Goal: Task Accomplishment & Management: Manage account settings

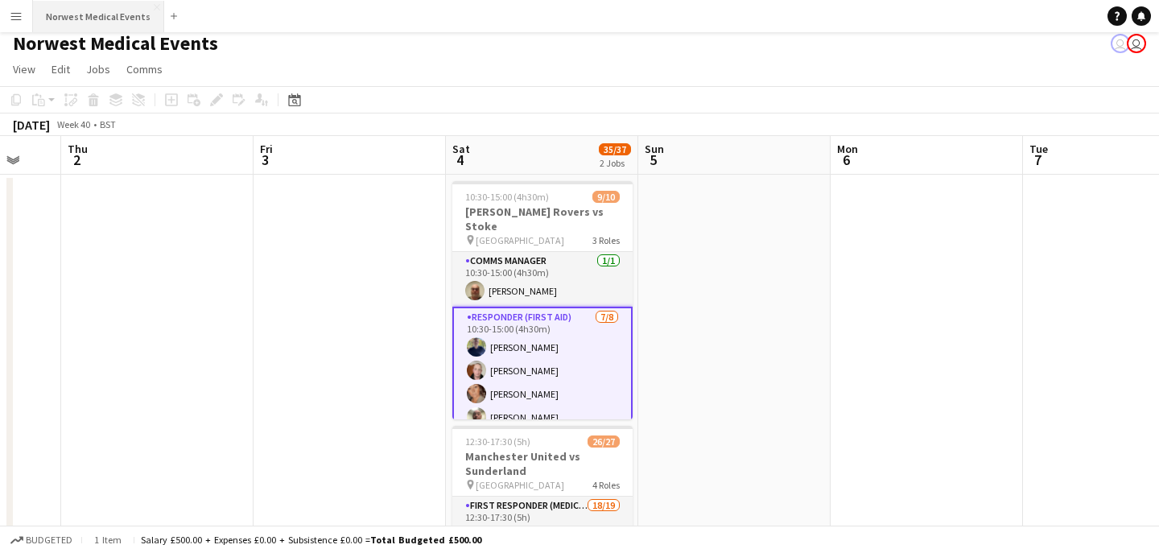
click at [90, 19] on button "Norwest Medical Events Close" at bounding box center [98, 16] width 131 height 31
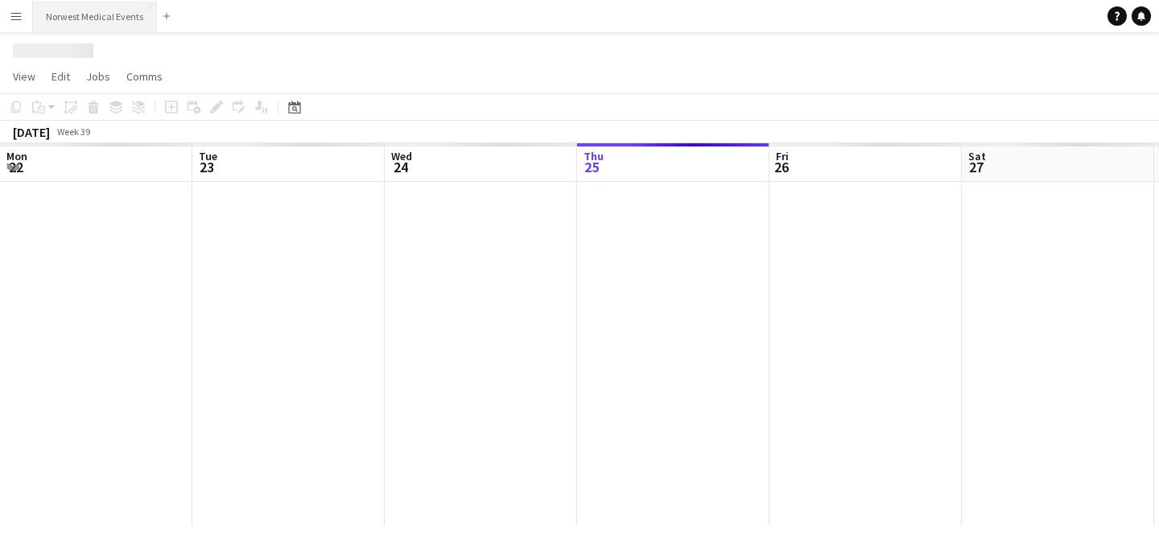
scroll to position [0, 385]
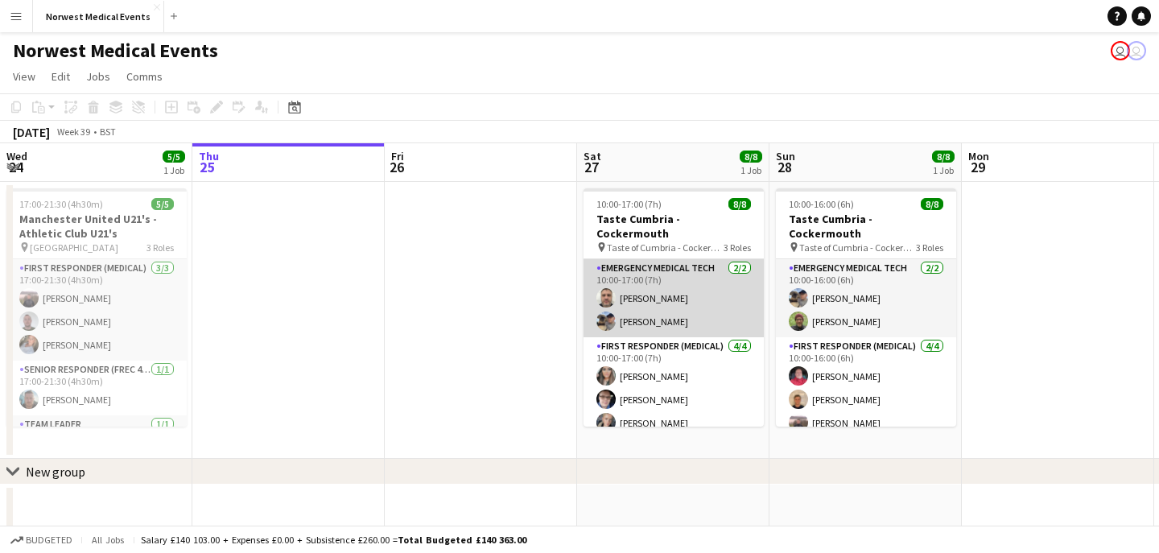
click at [681, 264] on app-card-role "Emergency Medical Tech [DATE] 10:00-17:00 (7h) [PERSON_NAME] [PERSON_NAME]" at bounding box center [674, 298] width 180 height 78
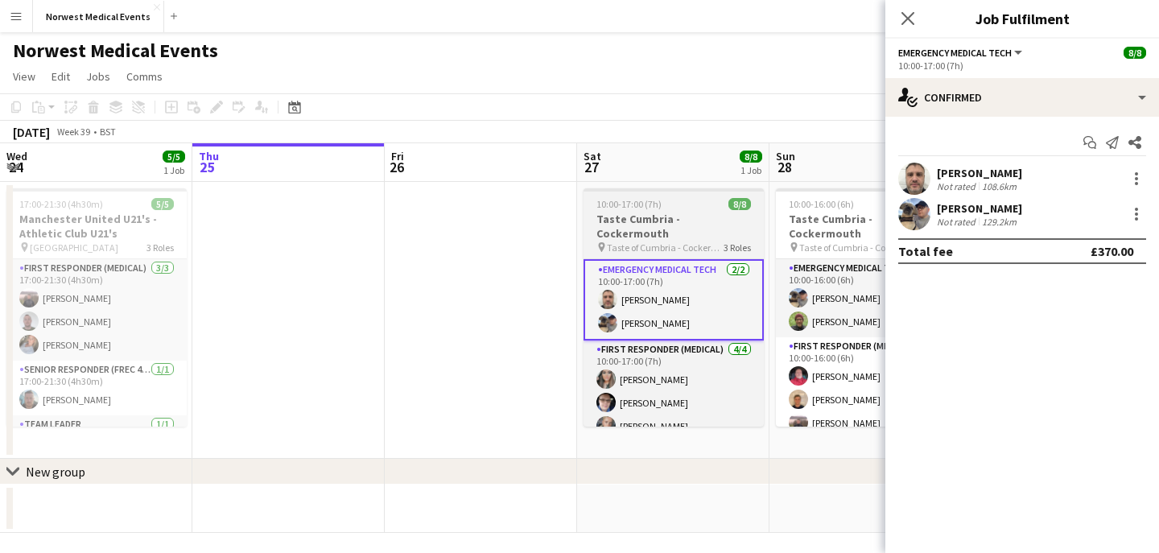
click at [685, 225] on h3 "Taste Cumbria - Cockermouth" at bounding box center [674, 226] width 180 height 29
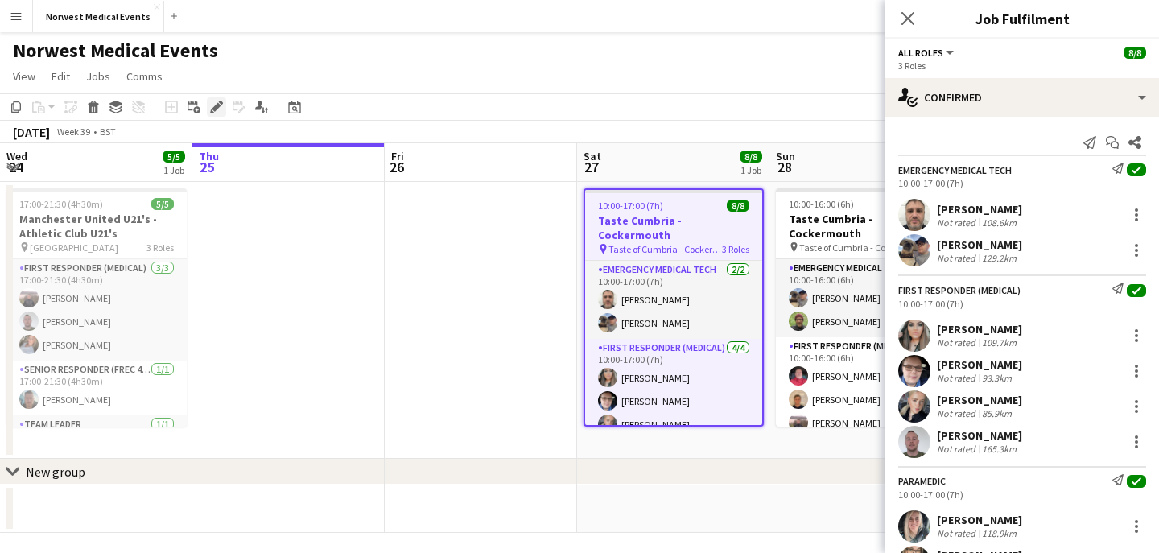
click at [218, 108] on icon "Edit" at bounding box center [216, 107] width 13 height 13
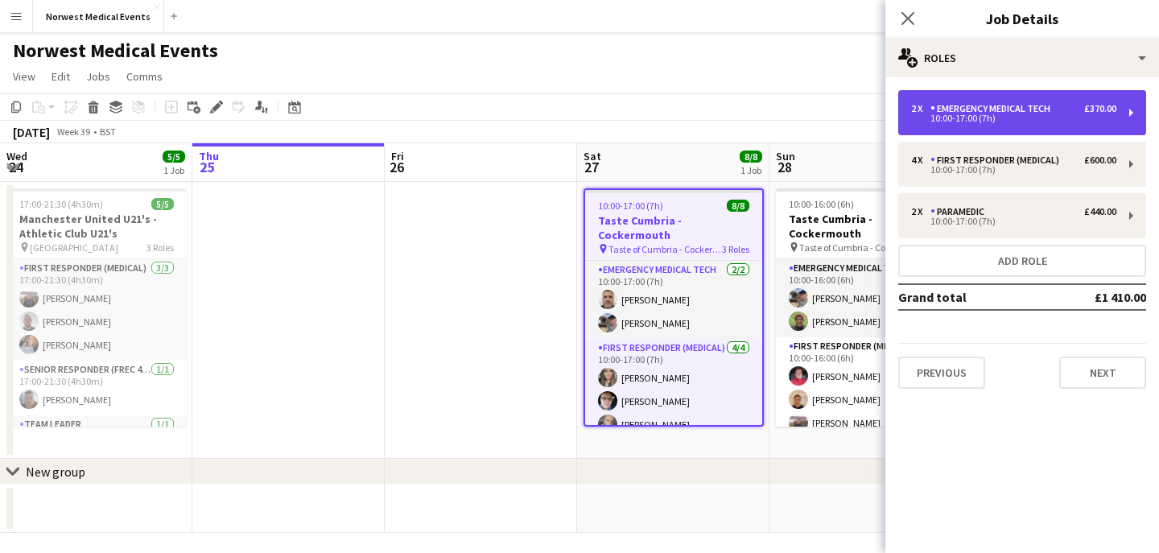
click at [1036, 118] on div "10:00-17:00 (7h)" at bounding box center [1013, 118] width 205 height 8
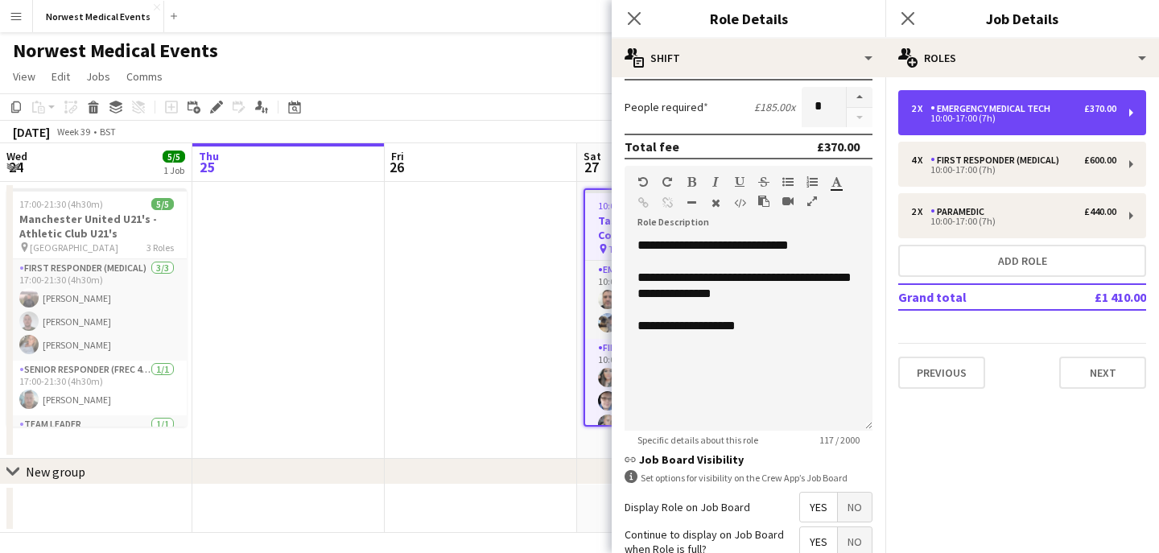
scroll to position [250, 0]
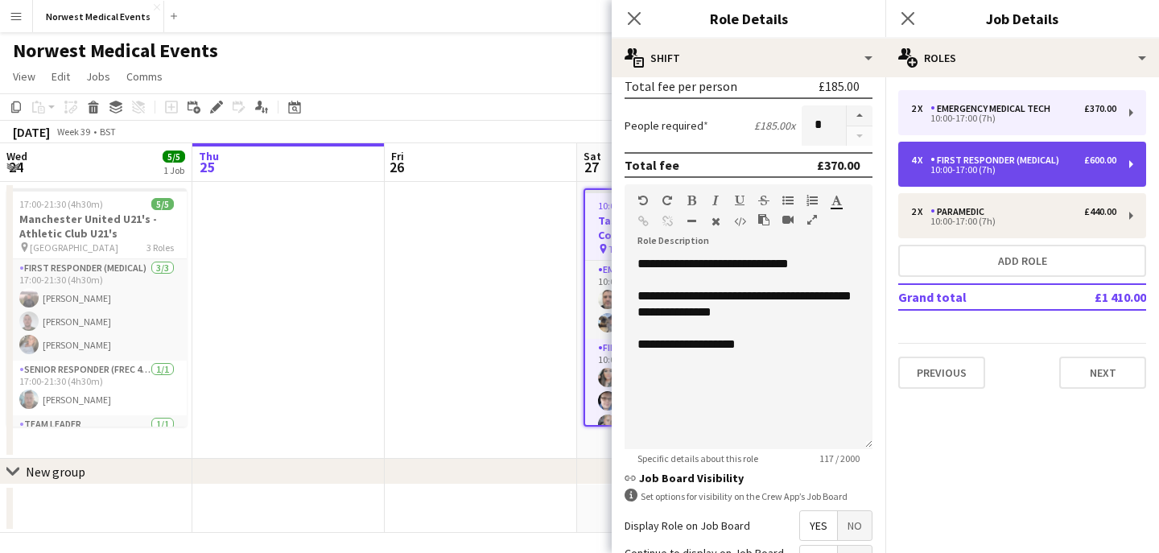
click at [1020, 150] on div "4 x First Responder (Medical) £600.00 10:00-17:00 (7h)" at bounding box center [1022, 164] width 248 height 45
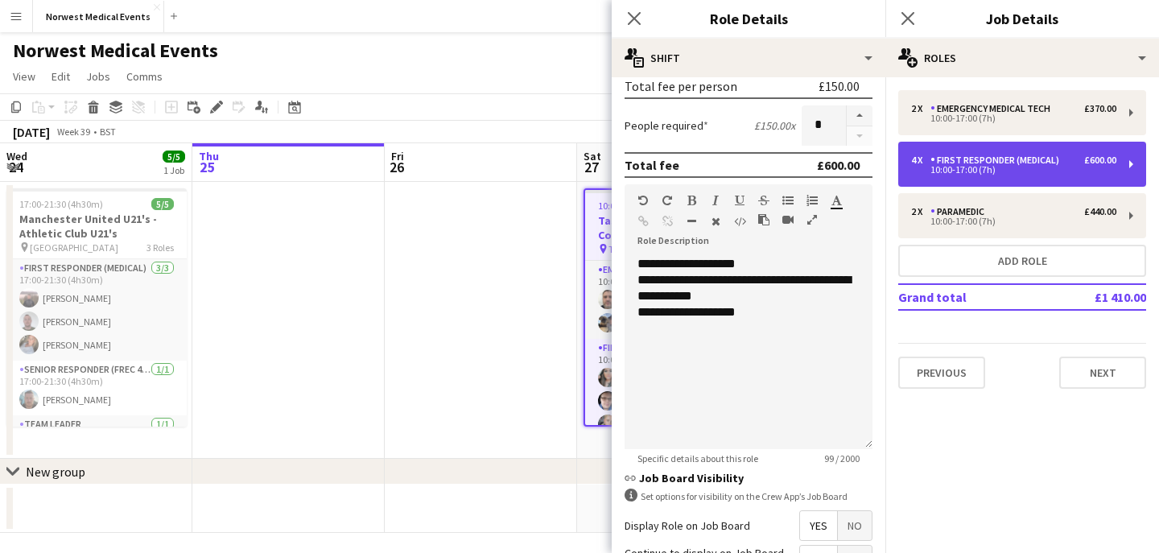
type input "**********"
type input "*******"
type input "*"
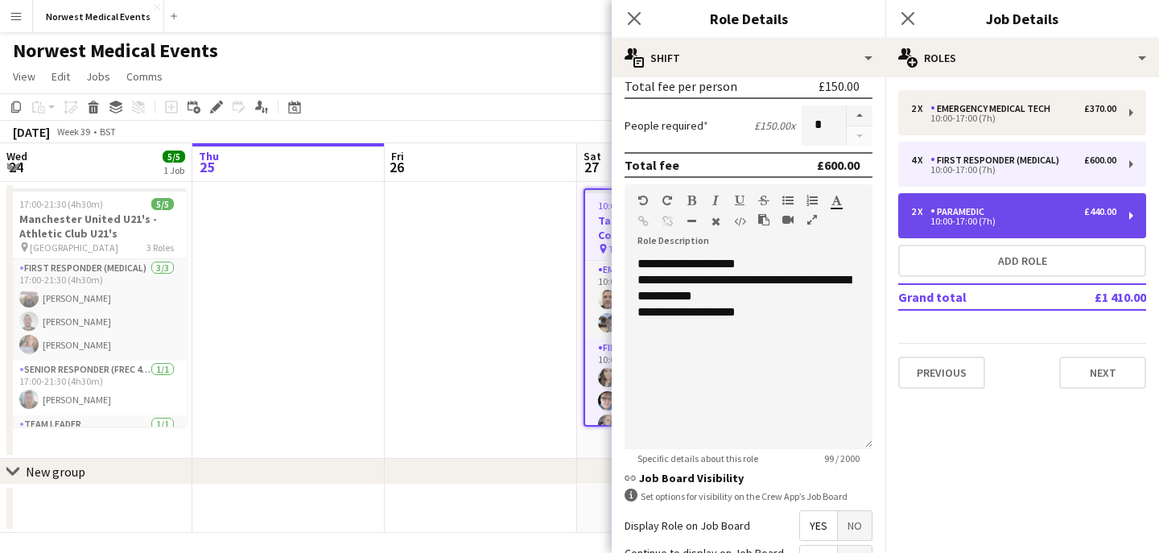
click at [965, 217] on div "Paramedic" at bounding box center [961, 211] width 60 height 11
type input "*********"
type input "*******"
type input "*"
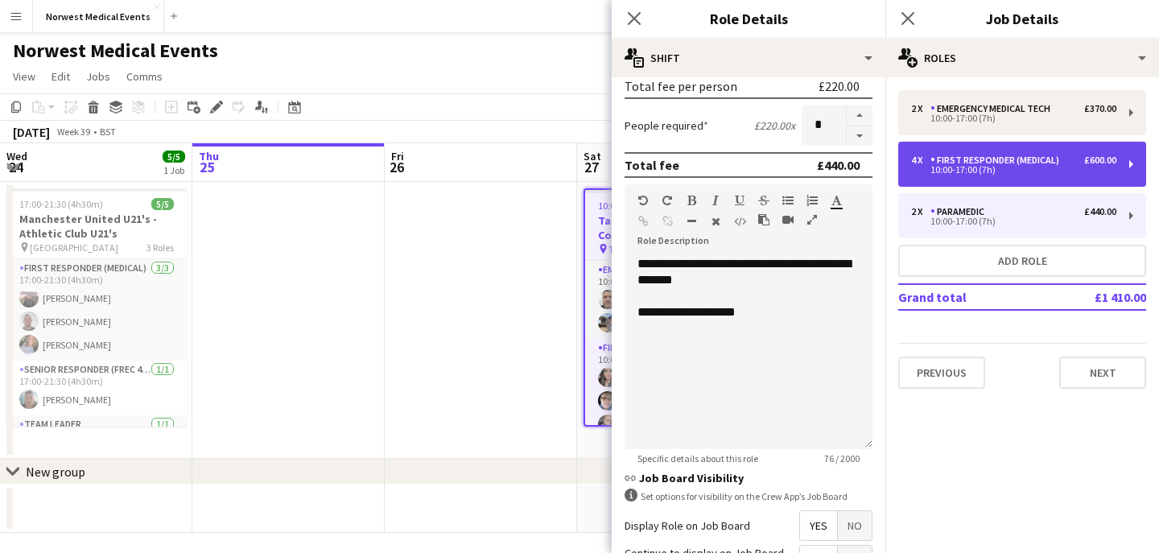
click at [981, 168] on div "10:00-17:00 (7h)" at bounding box center [1013, 170] width 205 height 8
type input "**********"
type input "*******"
type input "*"
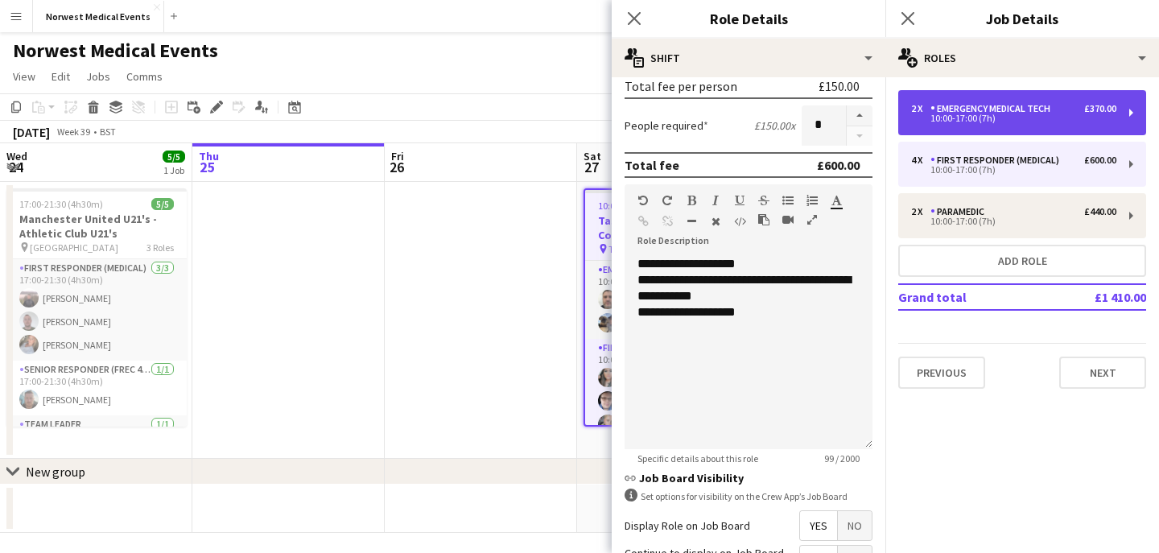
click at [981, 119] on div "10:00-17:00 (7h)" at bounding box center [1013, 118] width 205 height 8
type input "**********"
type input "*******"
type input "*"
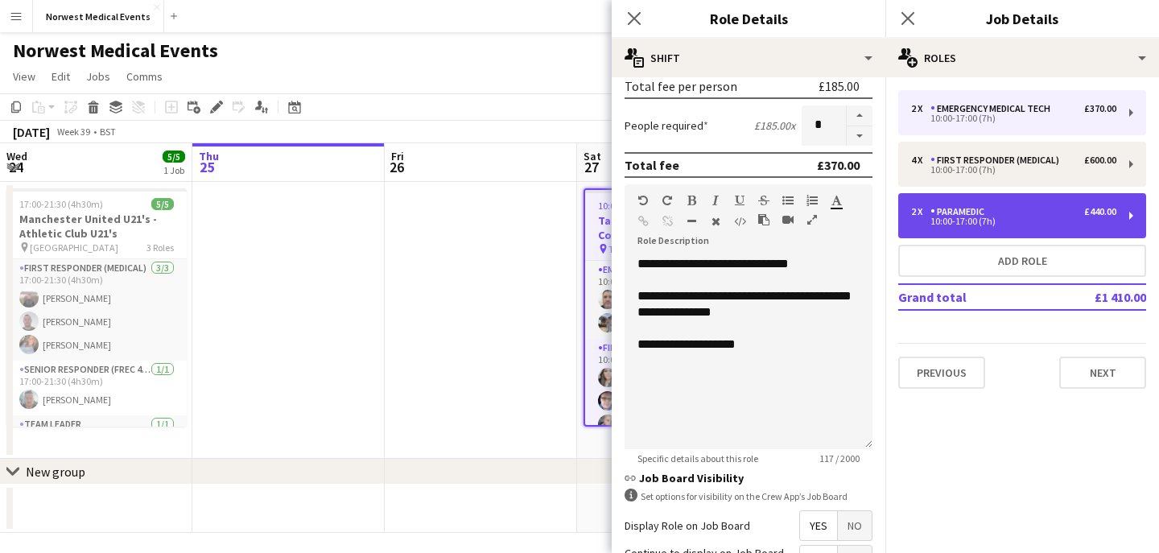
click at [977, 206] on div "Paramedic" at bounding box center [961, 211] width 60 height 11
type input "*********"
type input "*******"
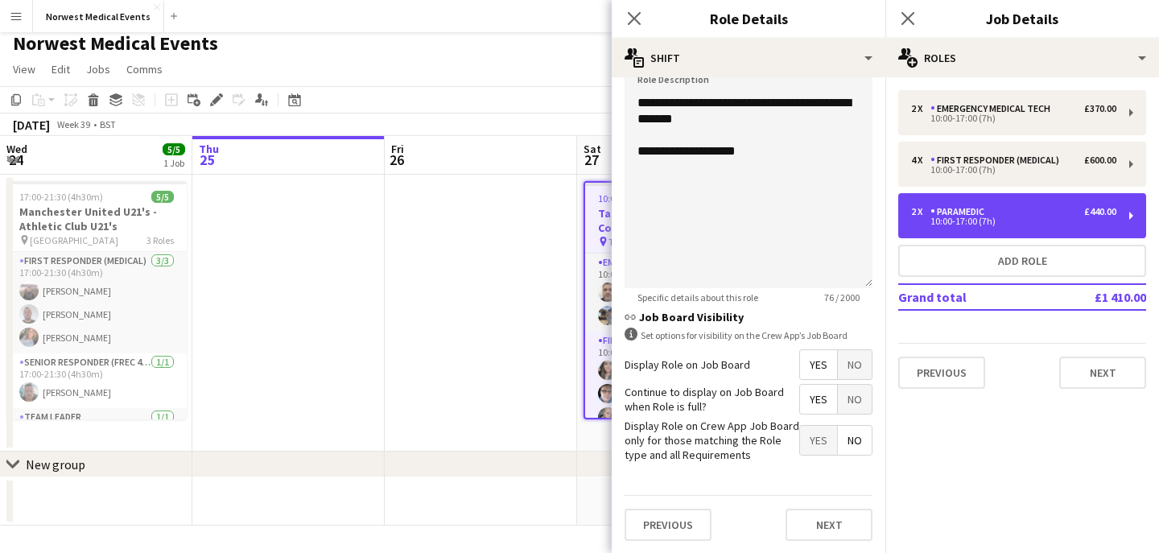
scroll to position [0, 0]
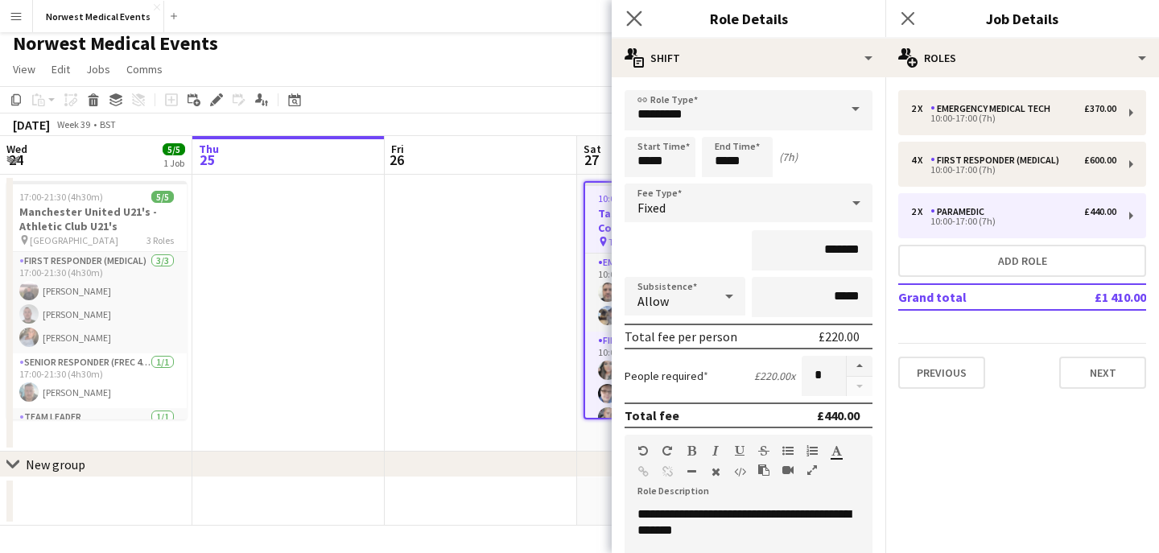
click at [642, 21] on app-icon "Close pop-in" at bounding box center [634, 18] width 23 height 23
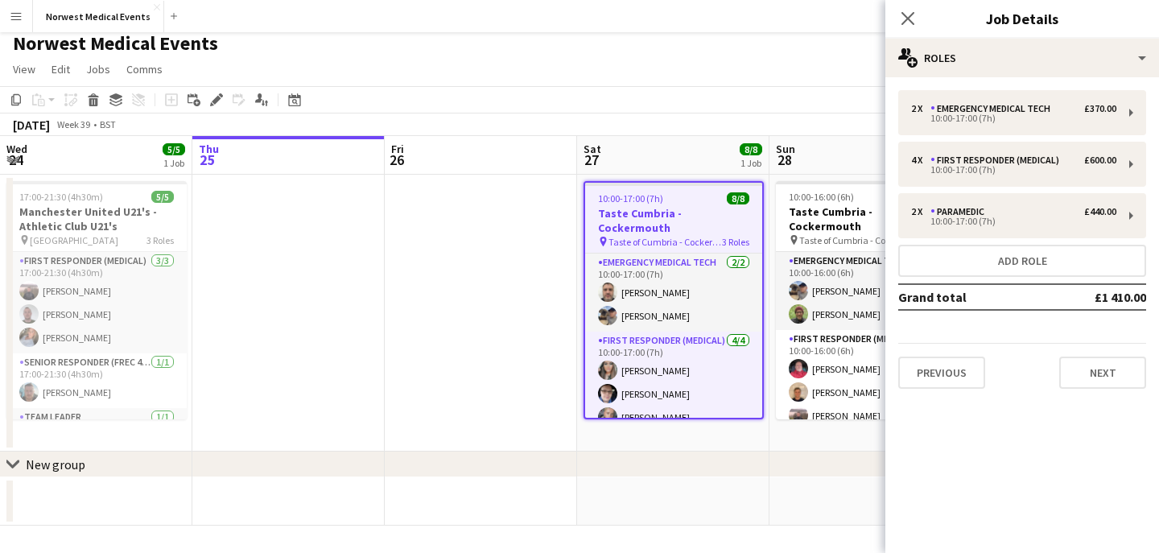
click at [665, 212] on h3 "Taste Cumbria - Cockermouth" at bounding box center [673, 220] width 177 height 29
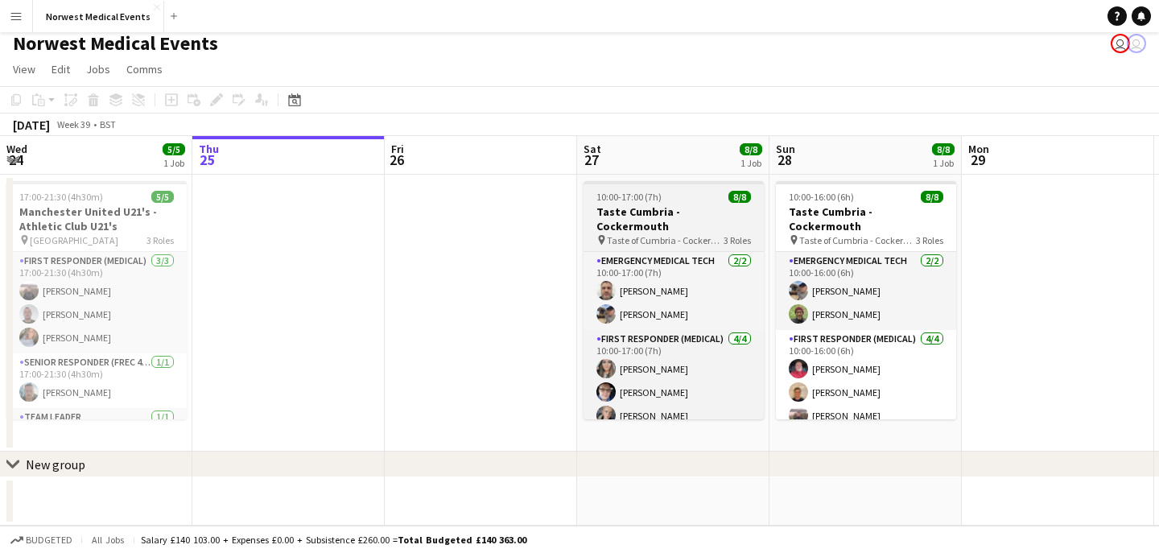
click at [653, 216] on h3 "Taste Cumbria - Cockermouth" at bounding box center [674, 218] width 180 height 29
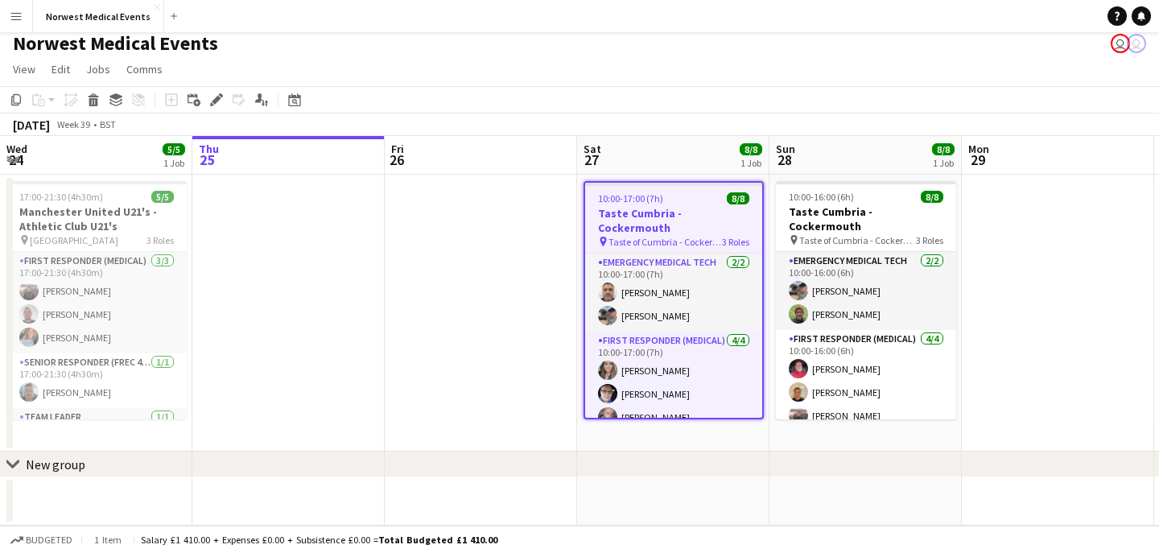
click at [635, 201] on span "10:00-17:00 (7h)" at bounding box center [630, 198] width 65 height 12
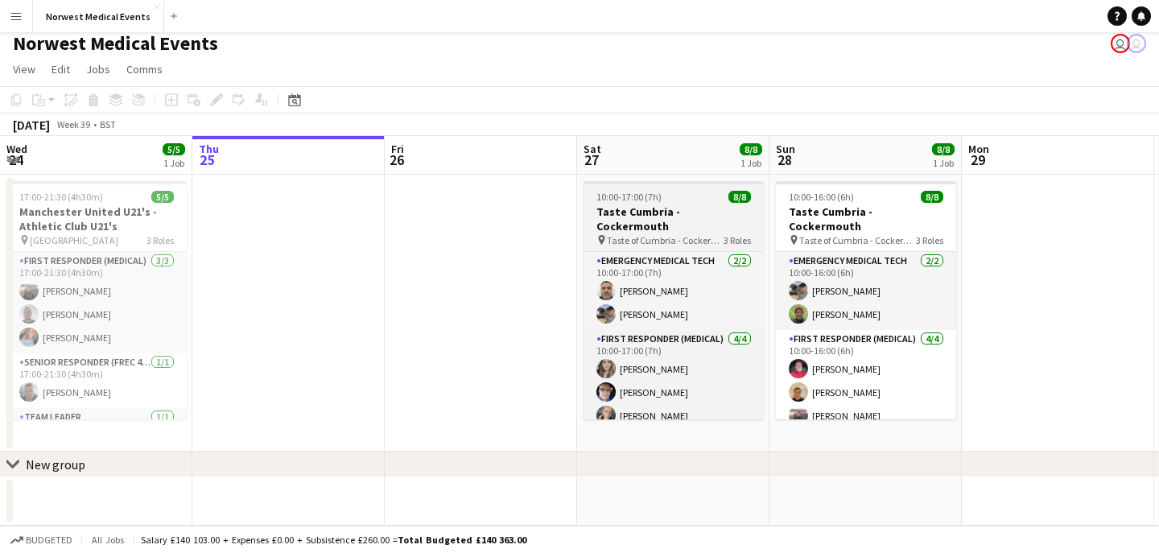
click at [635, 201] on span "10:00-17:00 (7h)" at bounding box center [629, 197] width 65 height 12
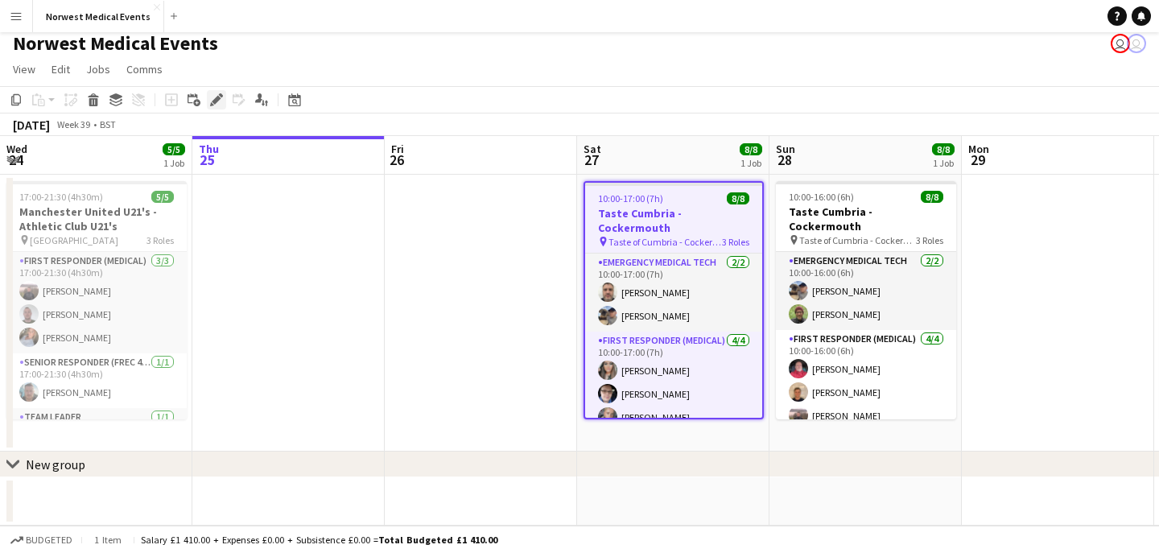
click at [214, 102] on icon at bounding box center [216, 100] width 9 height 9
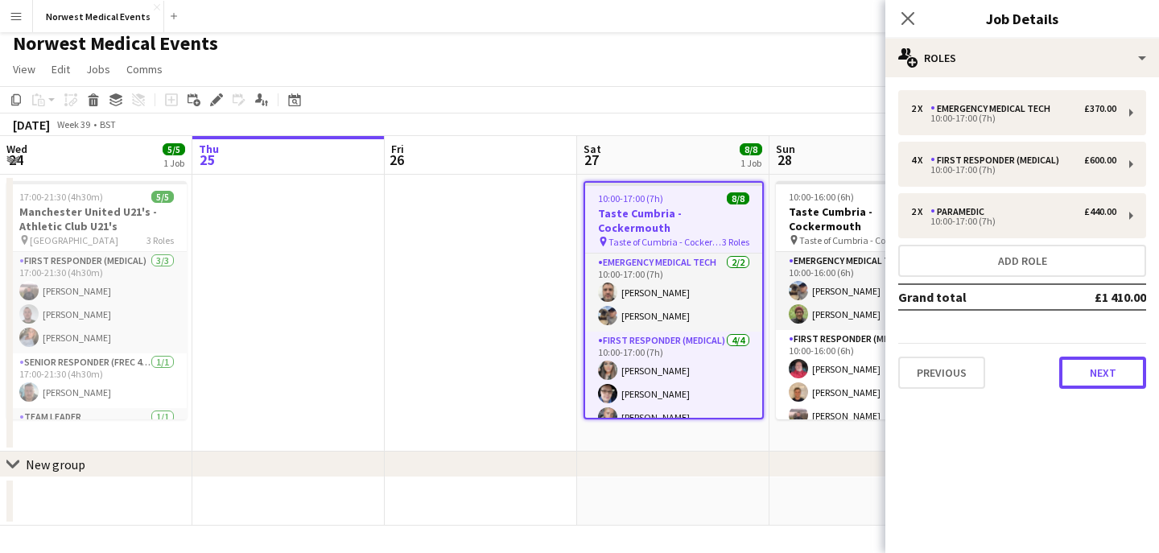
click at [1097, 369] on button "Next" at bounding box center [1103, 373] width 87 height 32
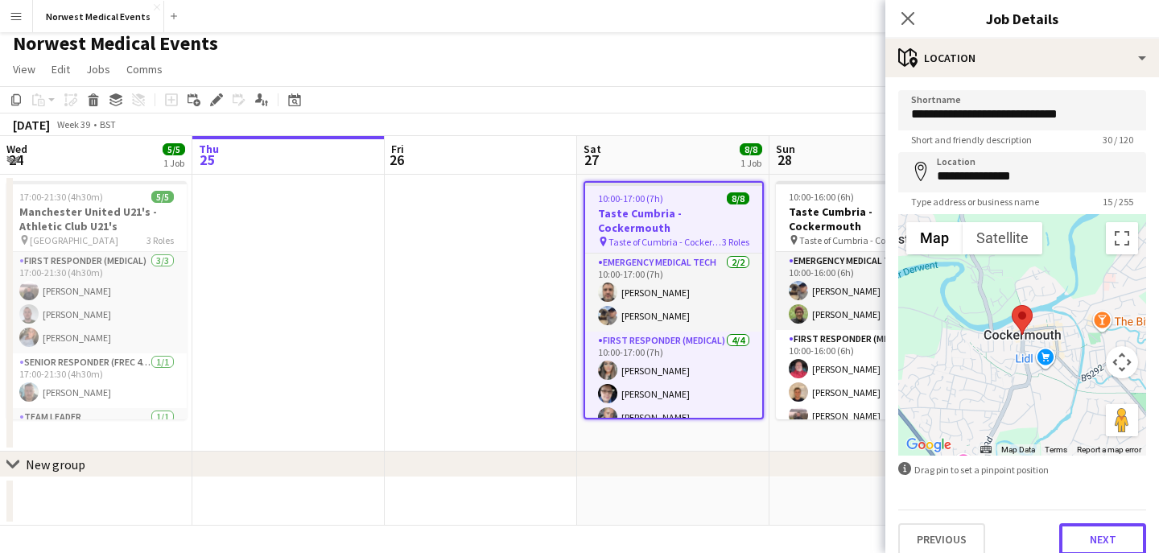
click at [1101, 529] on button "Next" at bounding box center [1103, 539] width 87 height 32
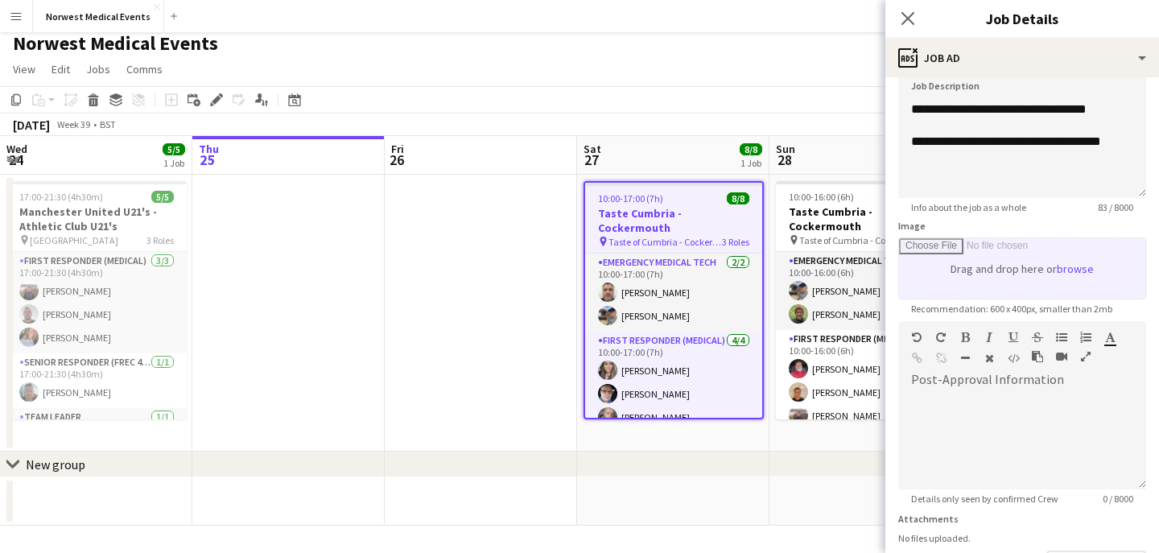
scroll to position [242, 0]
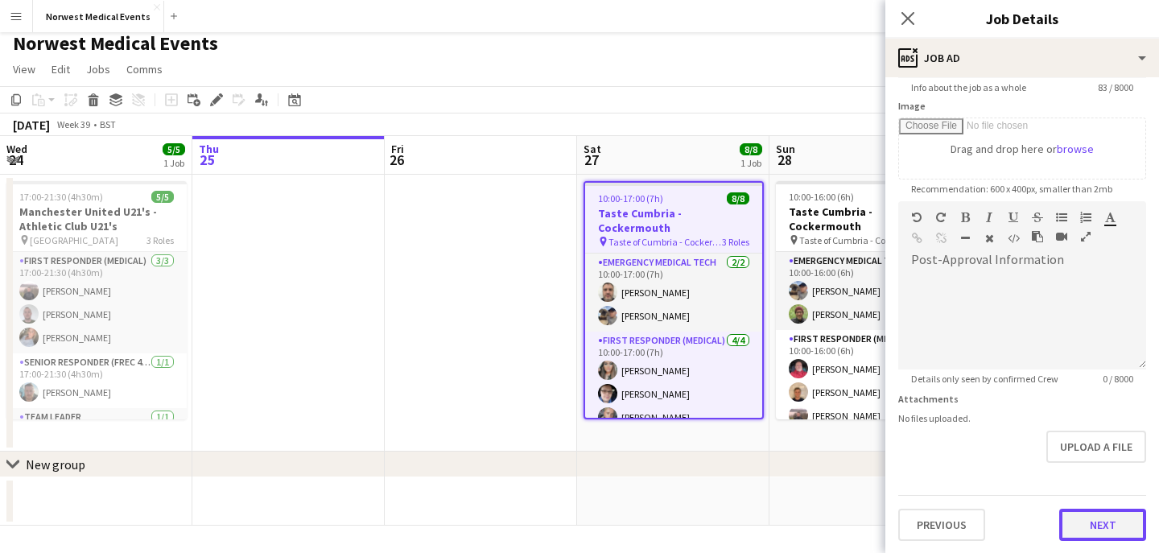
click at [1108, 521] on button "Next" at bounding box center [1103, 525] width 87 height 32
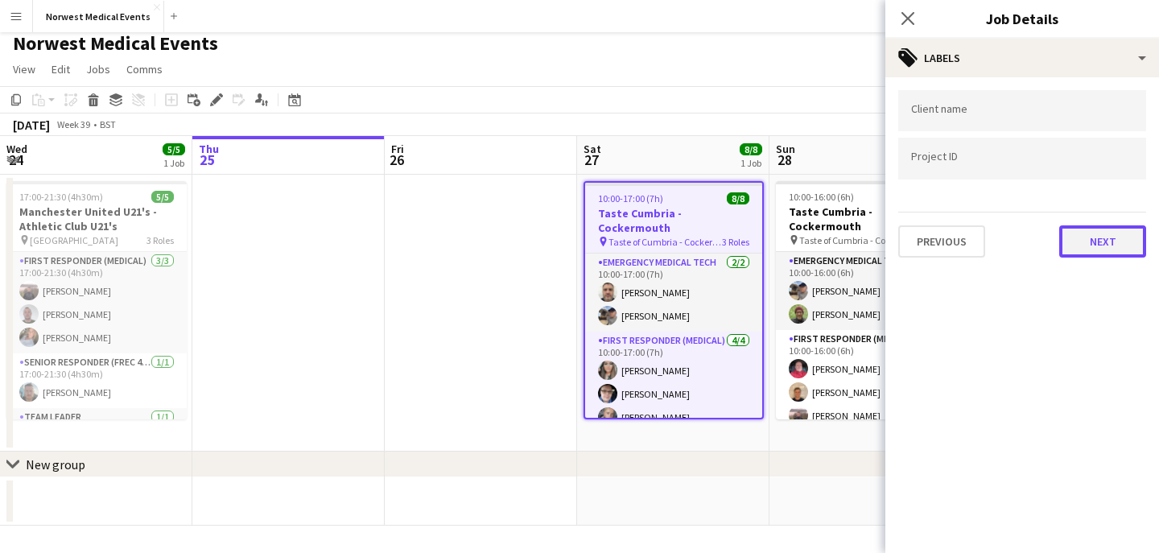
click at [1101, 251] on button "Next" at bounding box center [1103, 241] width 87 height 32
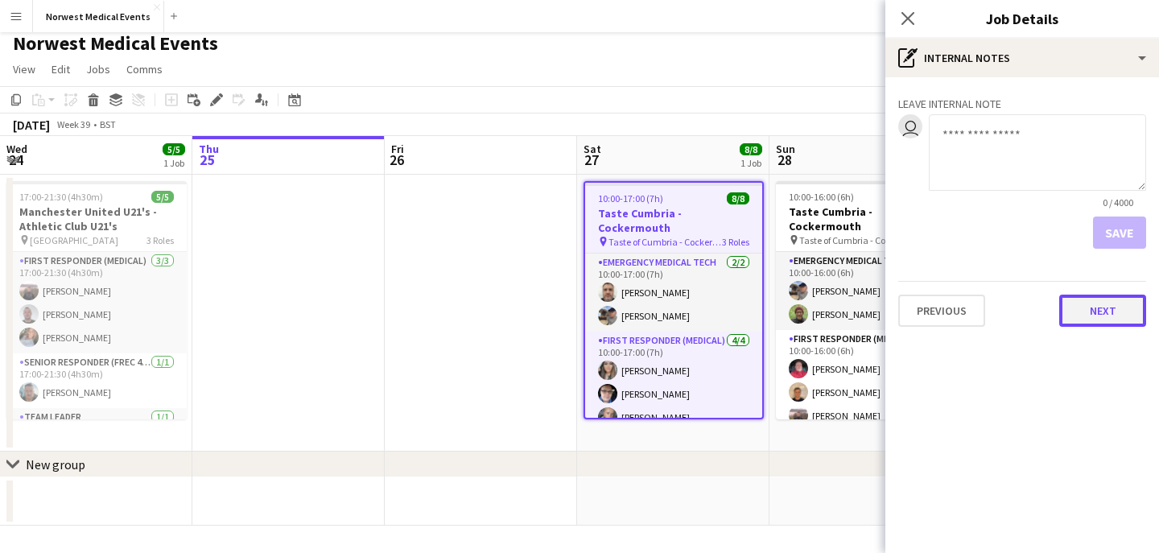
click at [1105, 306] on button "Next" at bounding box center [1103, 311] width 87 height 32
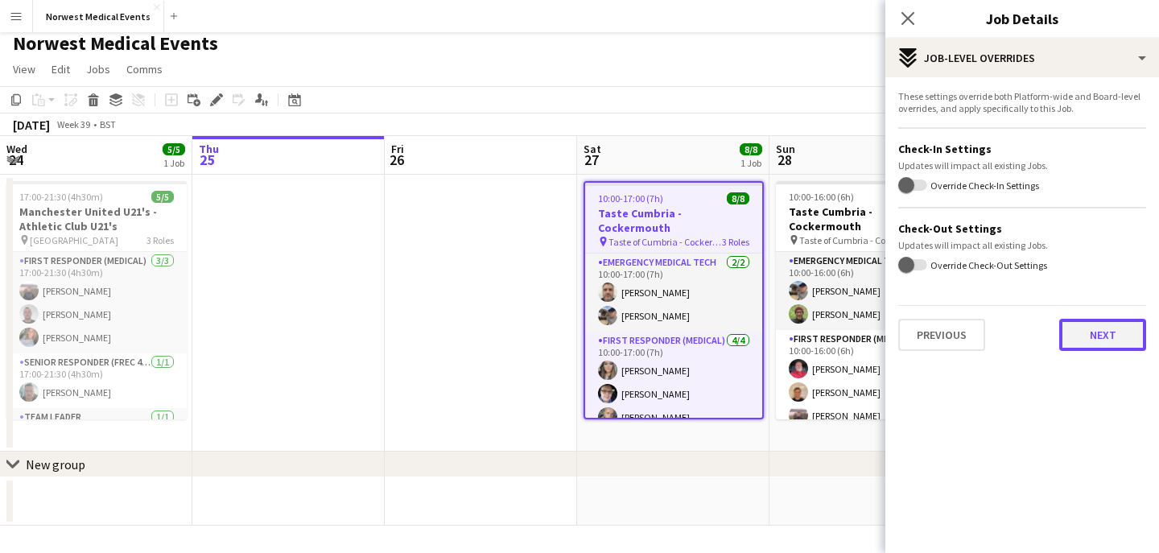
click at [1103, 338] on button "Next" at bounding box center [1103, 335] width 87 height 32
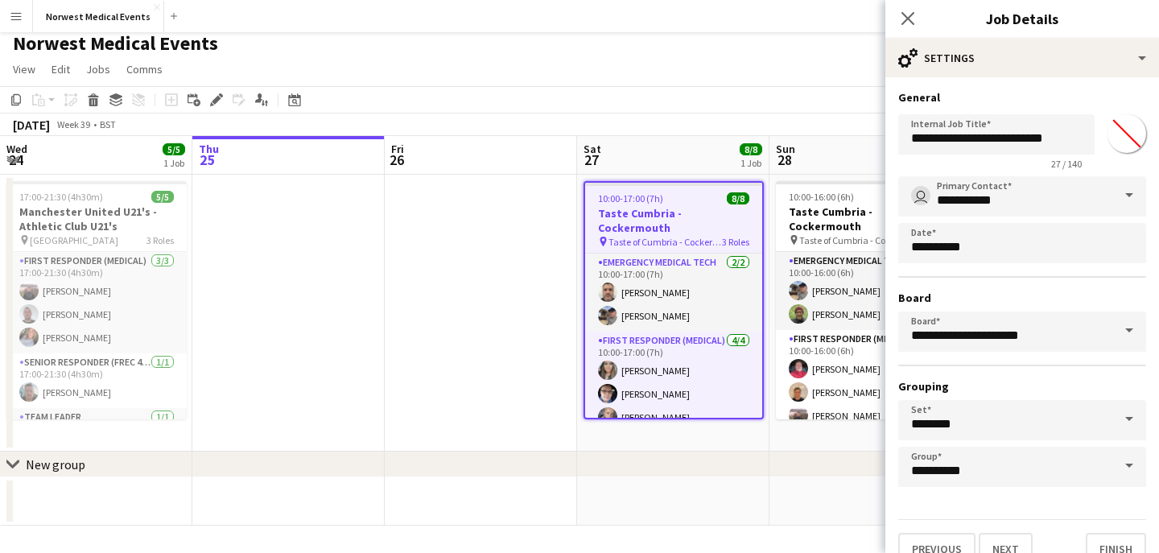
scroll to position [25, 0]
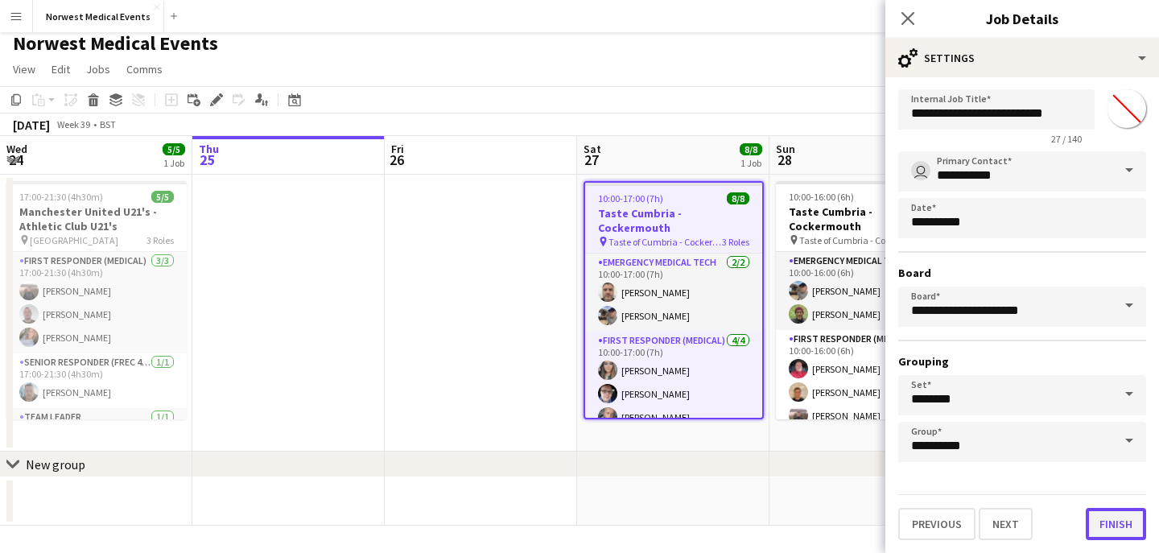
click at [1119, 518] on button "Finish" at bounding box center [1116, 524] width 60 height 32
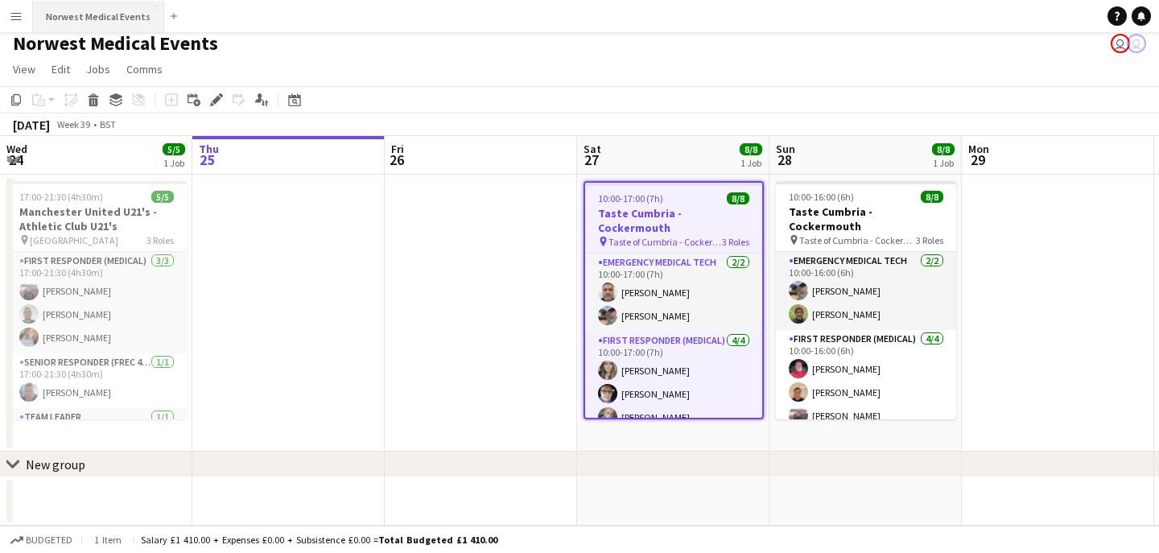
click at [112, 6] on button "Norwest Medical Events Close" at bounding box center [98, 16] width 131 height 31
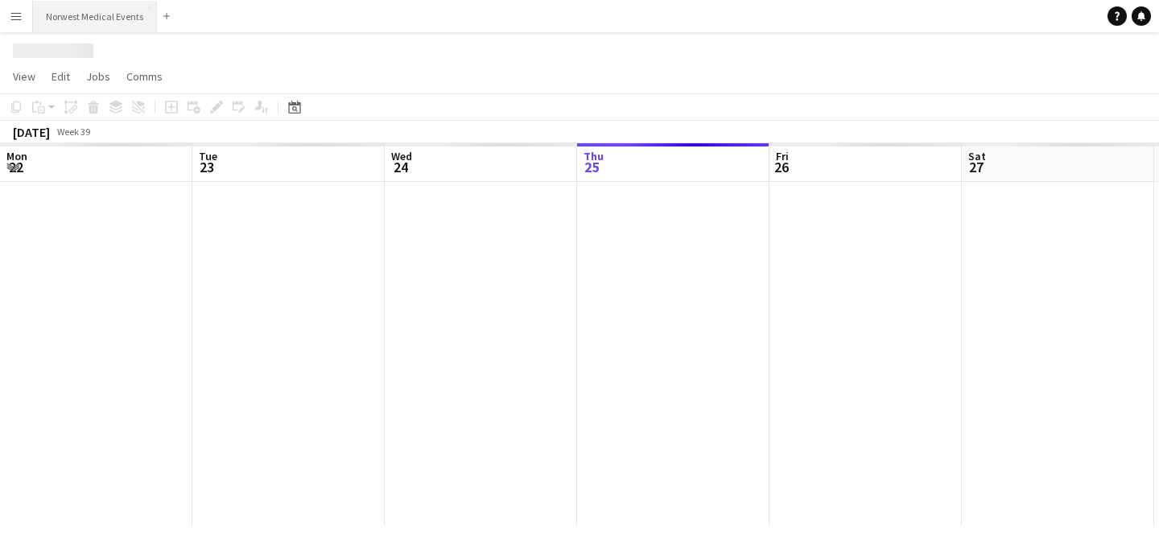
scroll to position [0, 385]
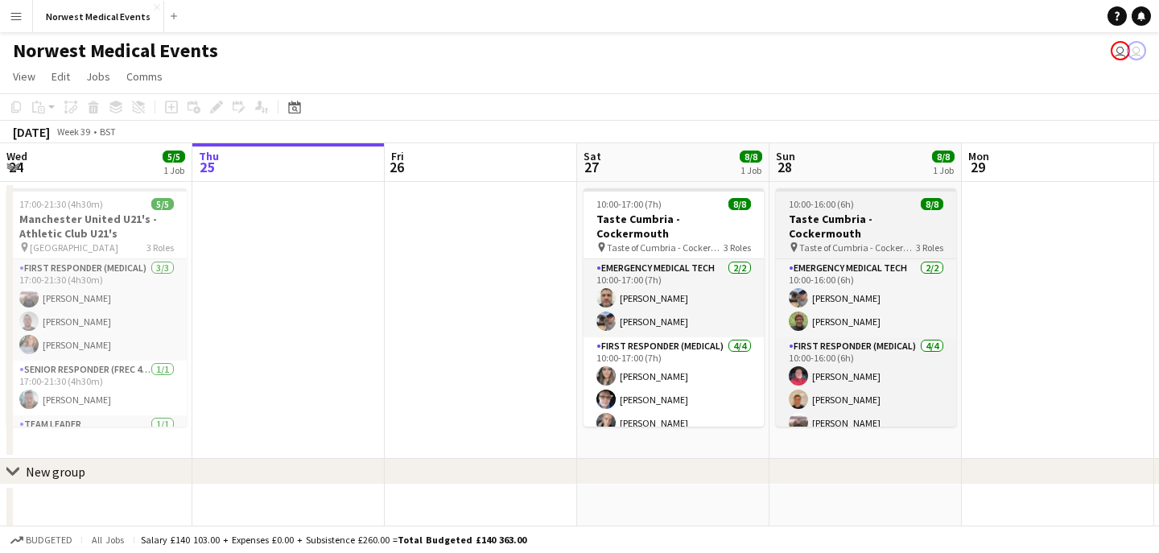
click at [861, 224] on h3 "Taste Cumbria - Cockermouth" at bounding box center [866, 226] width 180 height 29
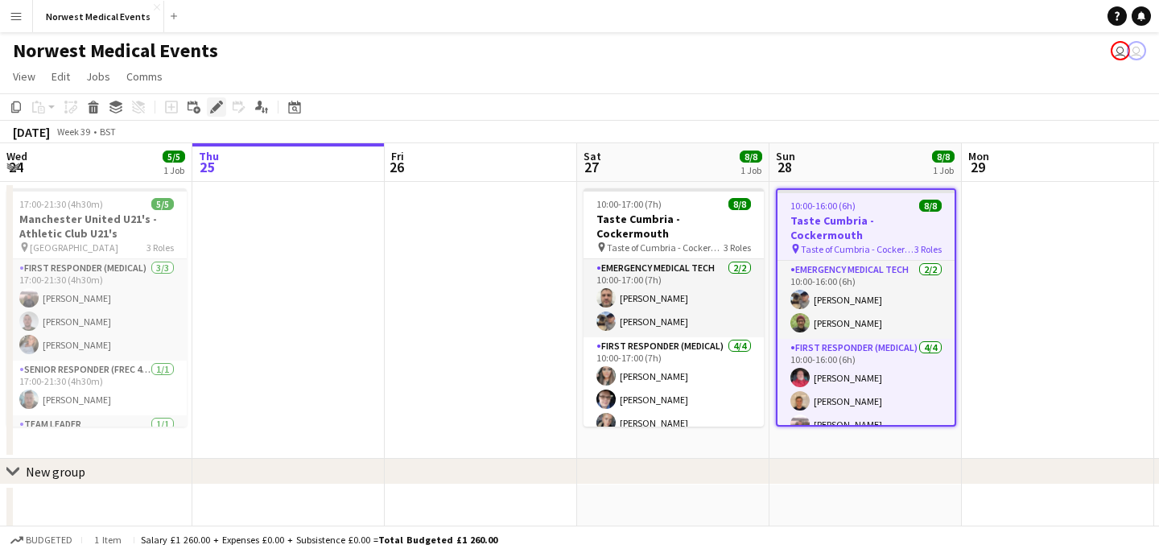
click at [218, 106] on icon at bounding box center [216, 107] width 9 height 9
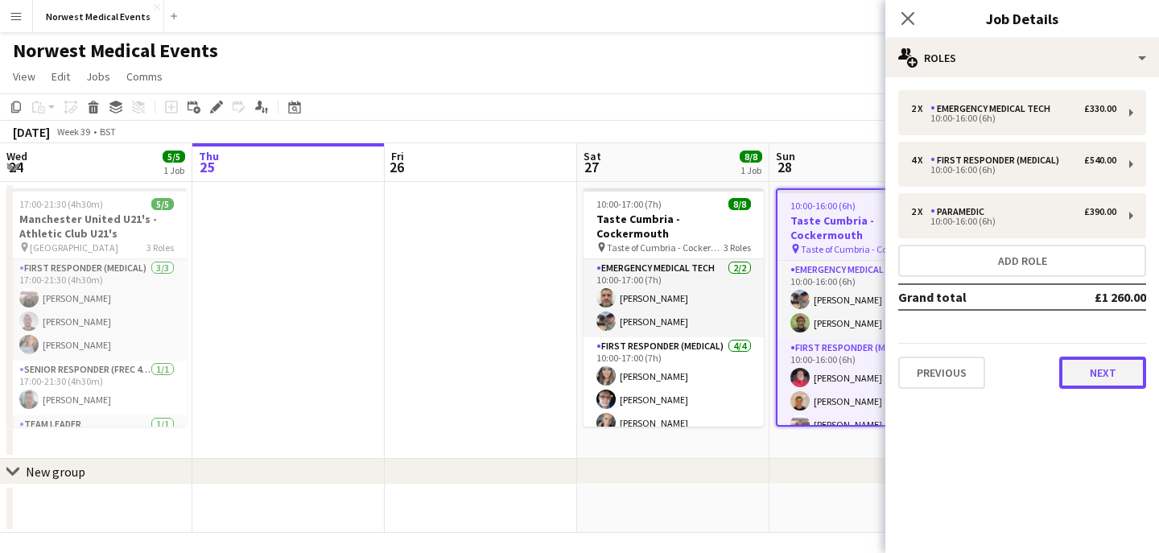
click at [1114, 371] on button "Next" at bounding box center [1103, 373] width 87 height 32
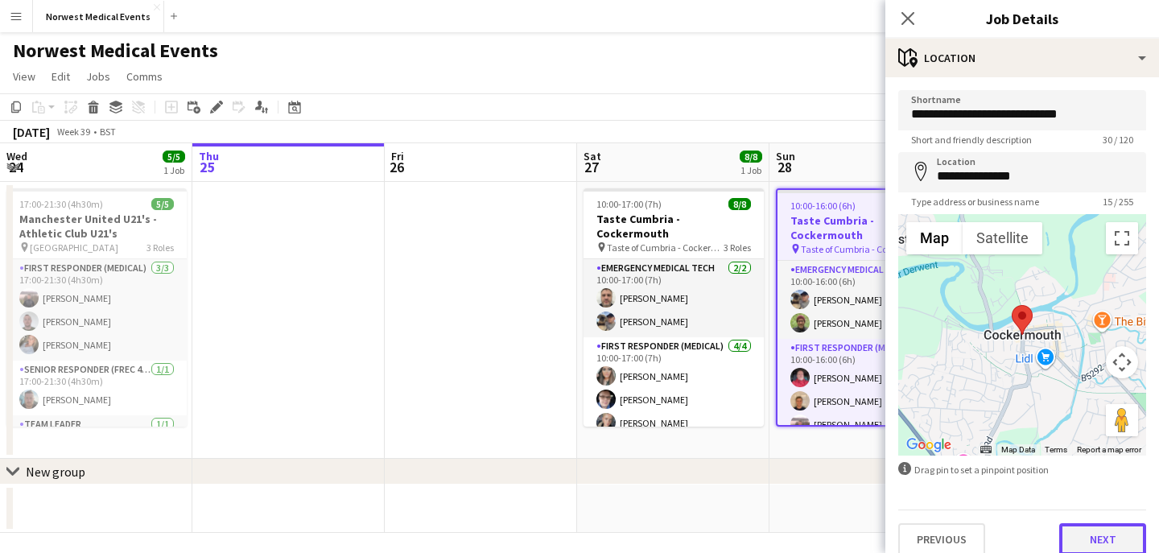
click at [1106, 537] on button "Next" at bounding box center [1103, 539] width 87 height 32
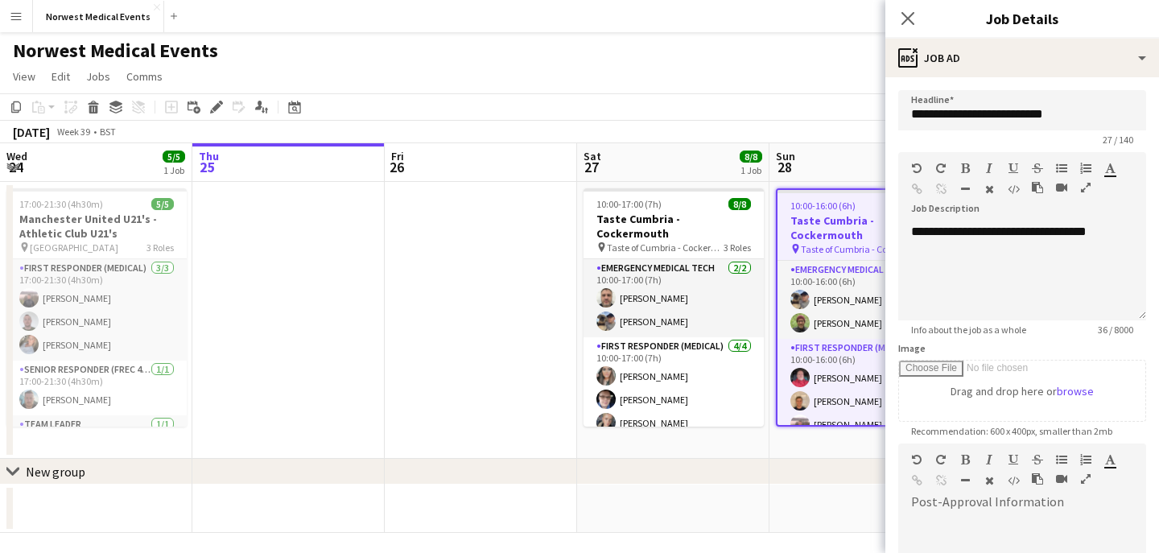
scroll to position [242, 0]
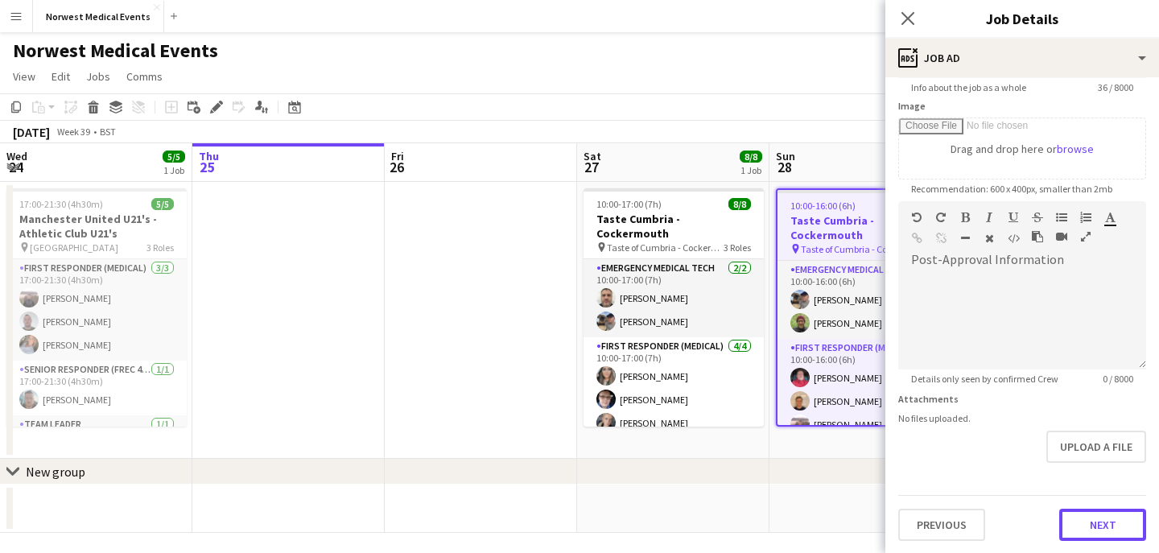
click at [1098, 516] on button "Next" at bounding box center [1103, 525] width 87 height 32
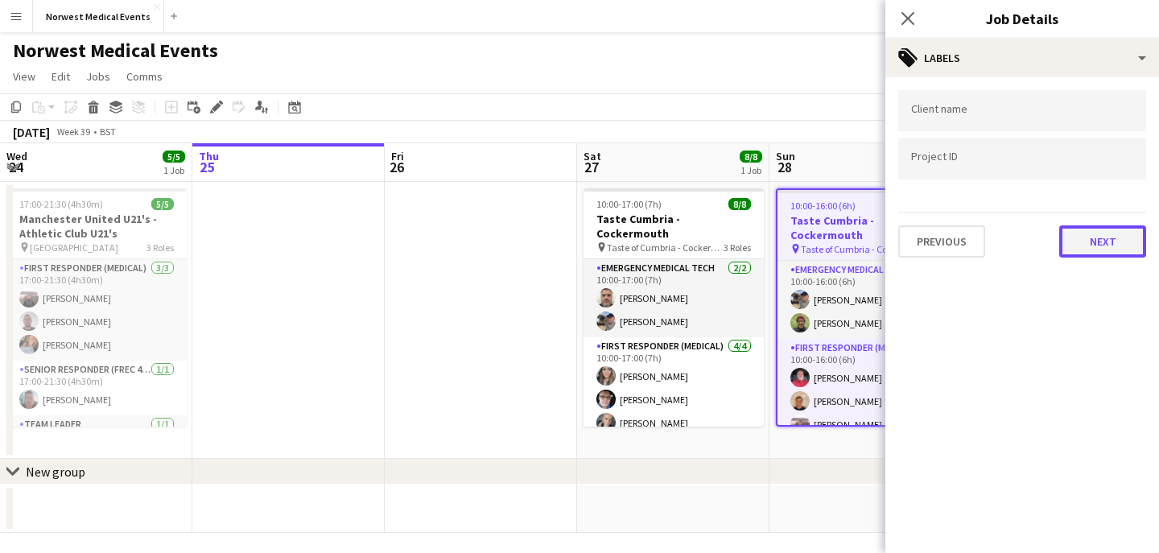
click at [1094, 242] on button "Next" at bounding box center [1103, 241] width 87 height 32
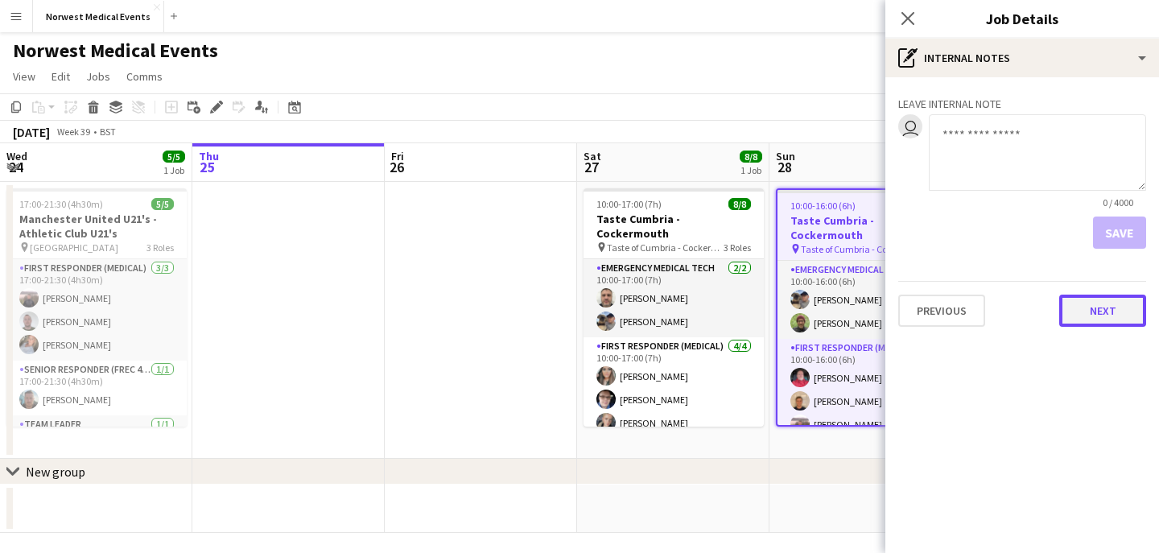
click at [1105, 320] on button "Next" at bounding box center [1103, 311] width 87 height 32
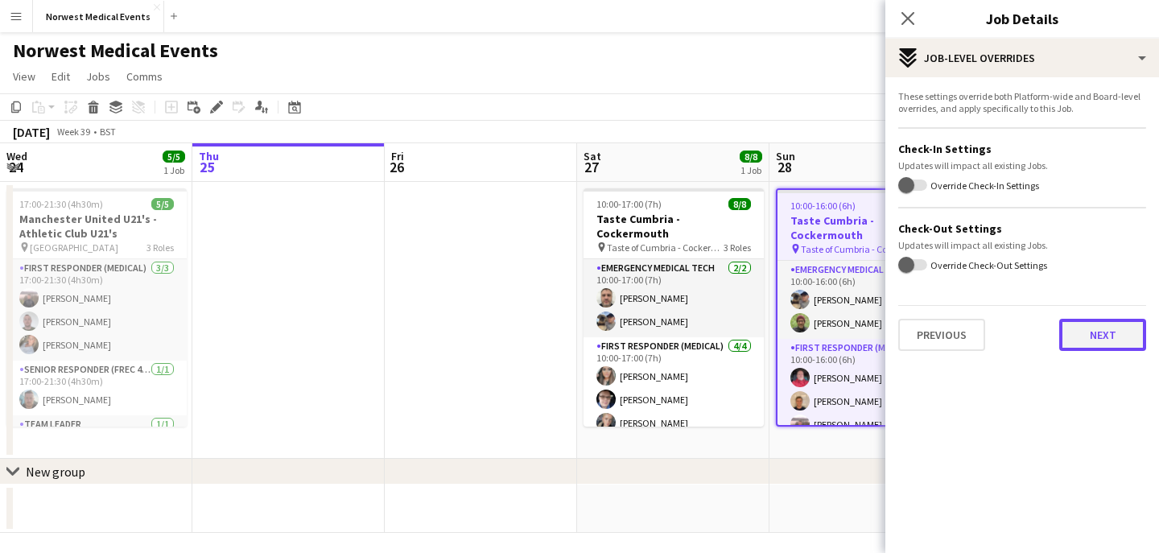
click at [1104, 338] on button "Next" at bounding box center [1103, 335] width 87 height 32
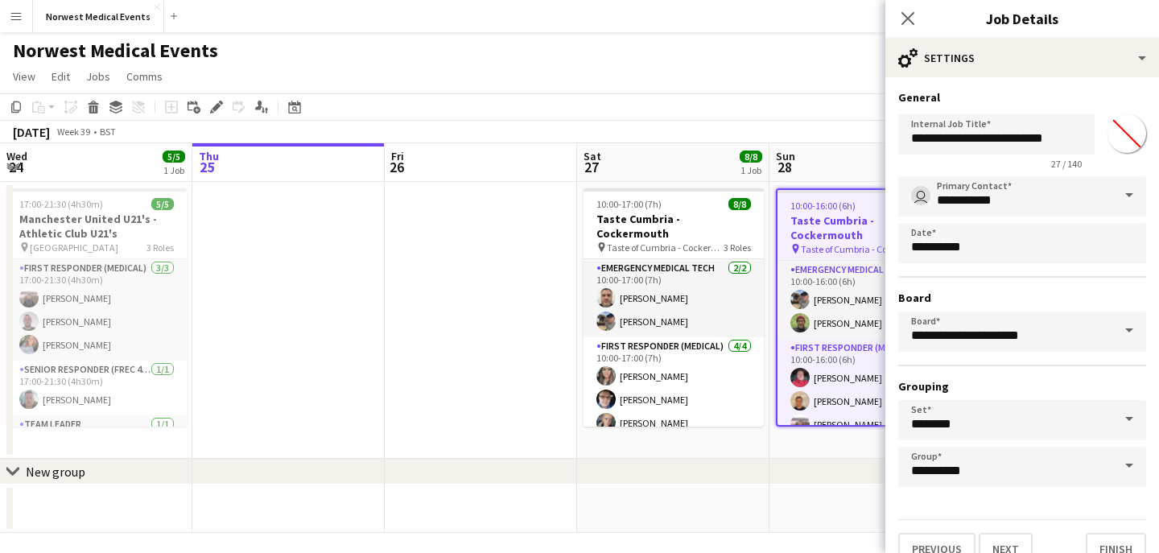
scroll to position [25, 0]
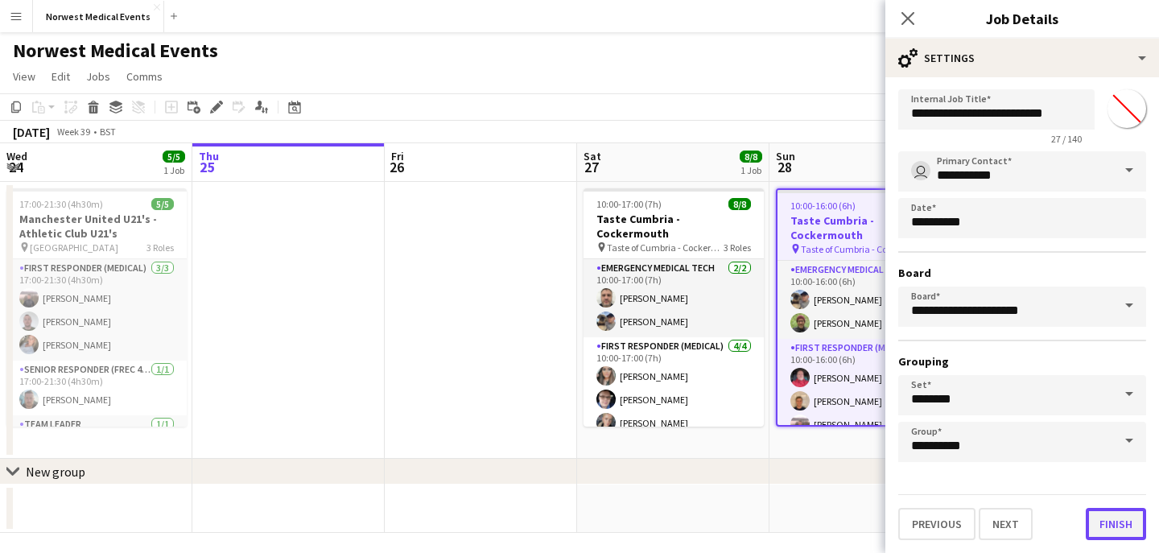
click at [1118, 526] on button "Finish" at bounding box center [1116, 524] width 60 height 32
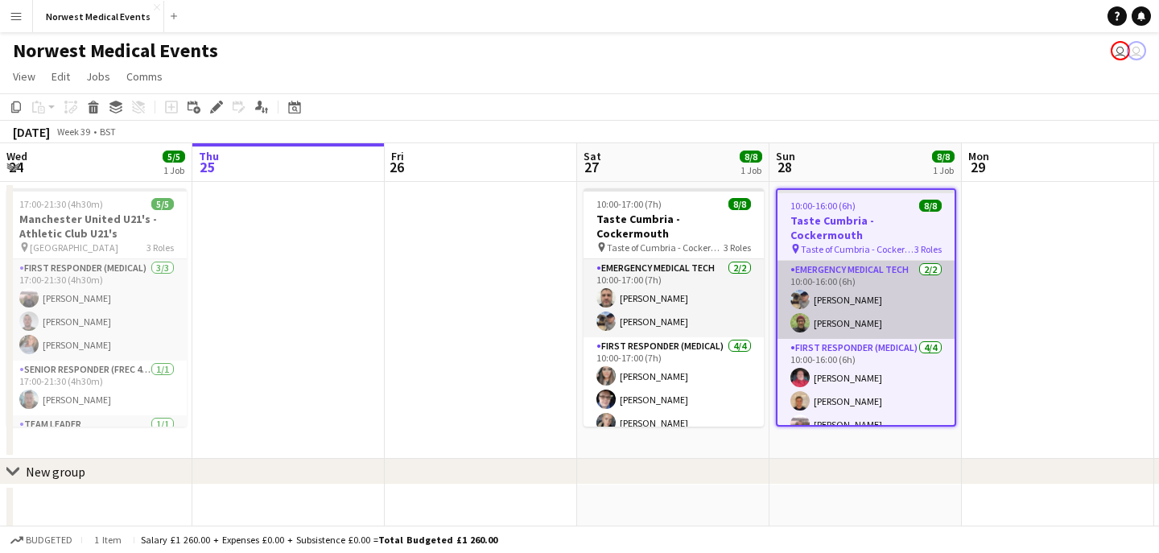
click at [858, 292] on app-card-role "Emergency Medical Tech [DATE] 10:00-16:00 (6h) [PERSON_NAME] [PERSON_NAME]" at bounding box center [866, 300] width 177 height 78
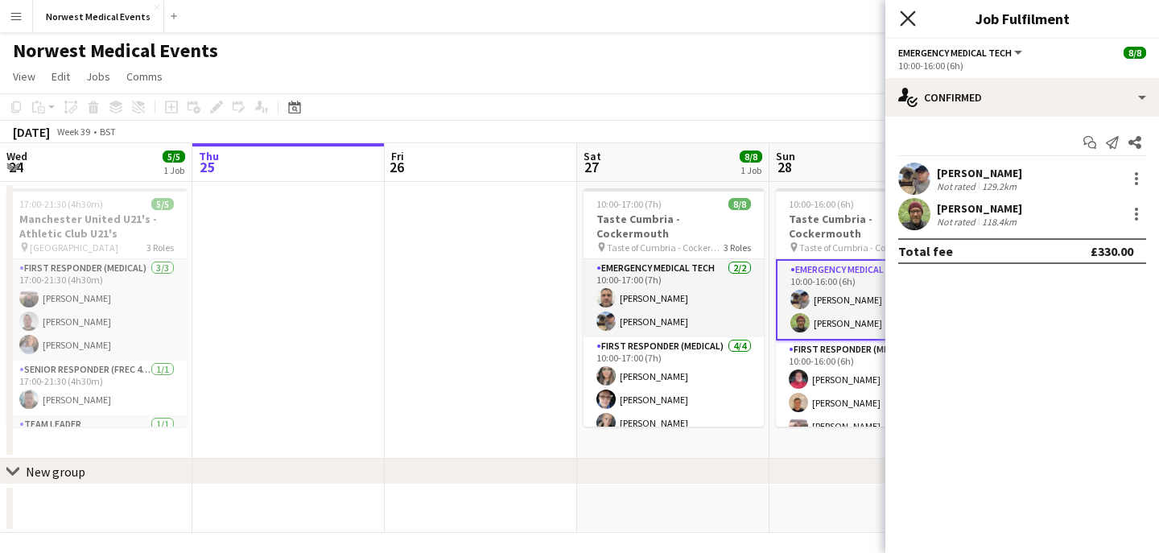
click at [905, 19] on icon "Close pop-in" at bounding box center [907, 17] width 15 height 15
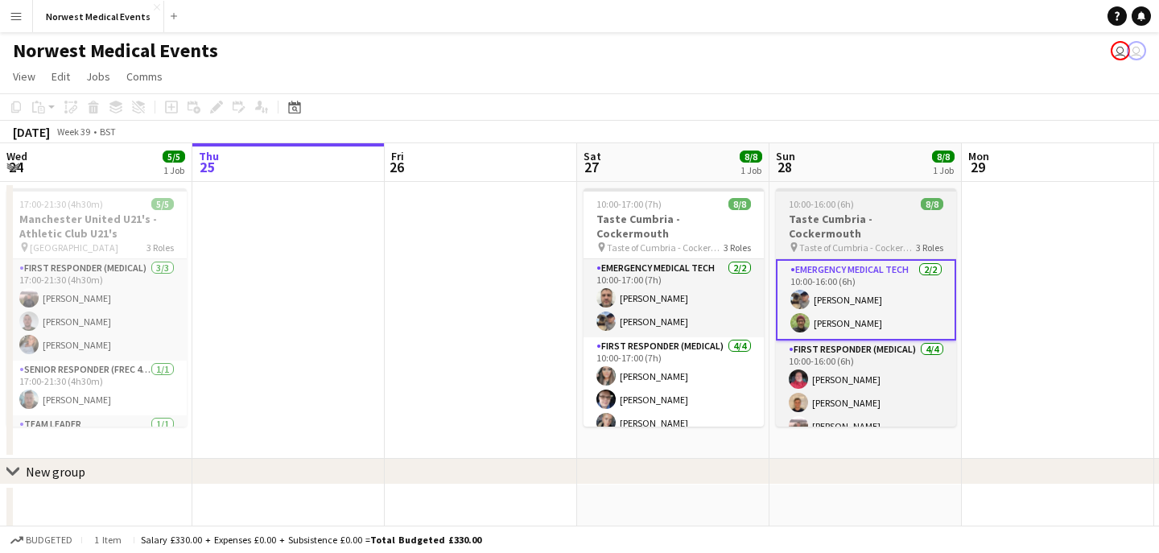
click at [849, 242] on span "Taste of Cumbria - Cockermouth" at bounding box center [857, 248] width 117 height 12
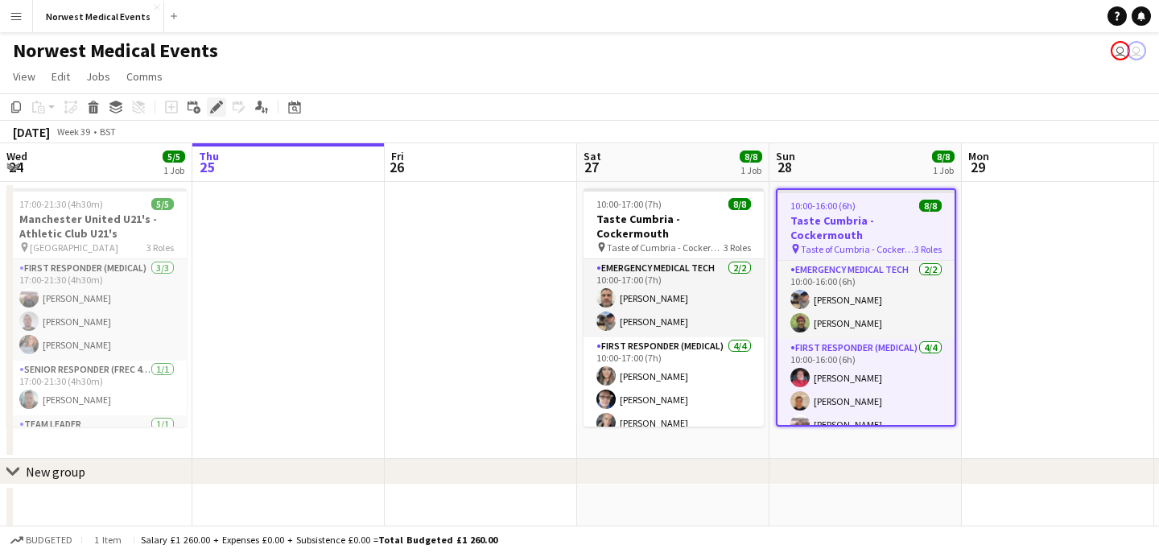
click at [217, 105] on icon at bounding box center [216, 107] width 9 height 9
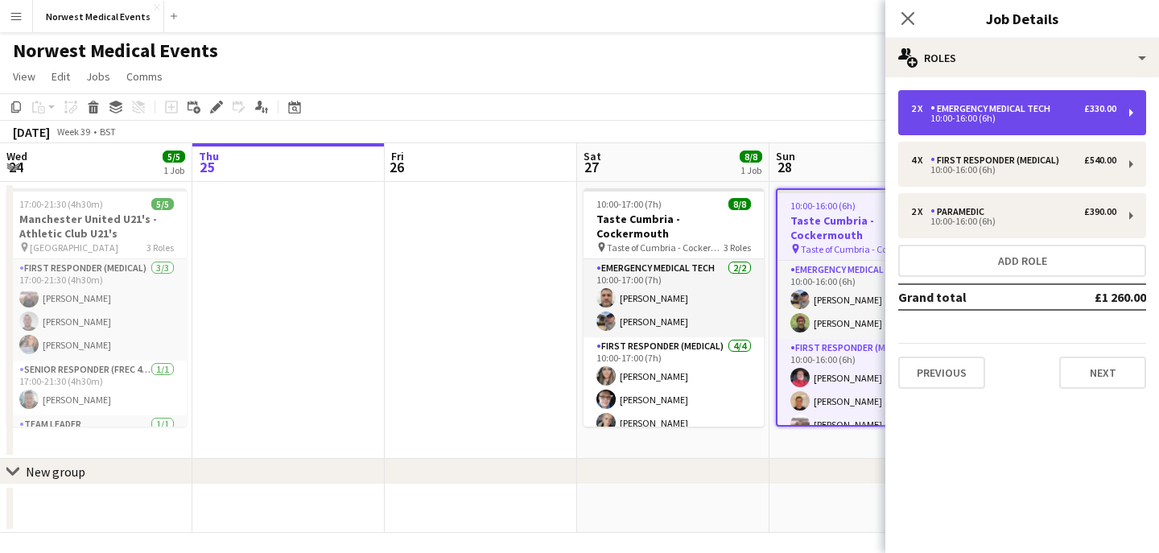
click at [1011, 117] on div "10:00-16:00 (6h)" at bounding box center [1013, 118] width 205 height 8
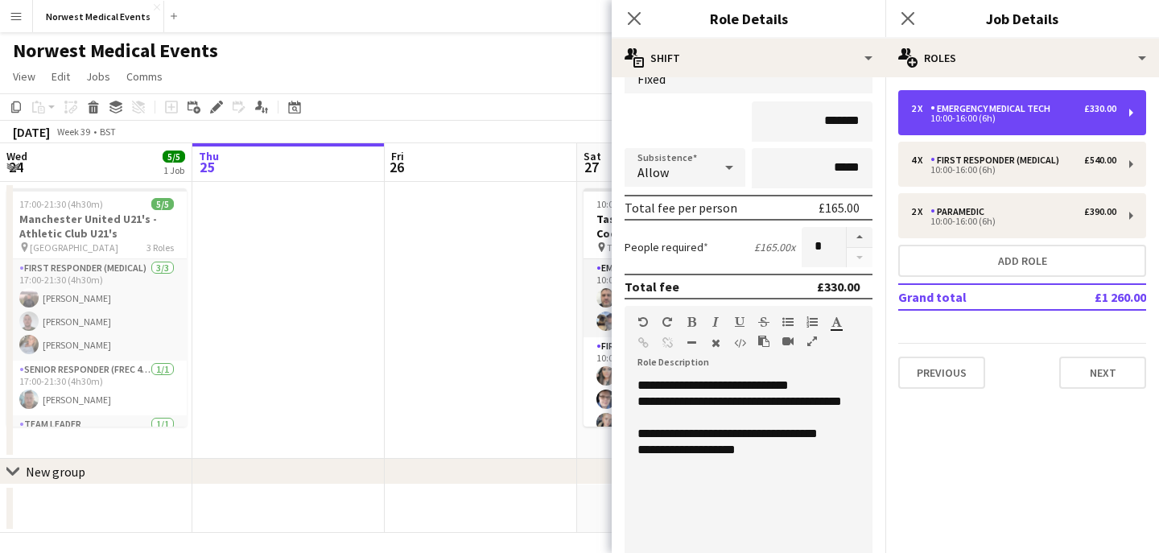
scroll to position [180, 0]
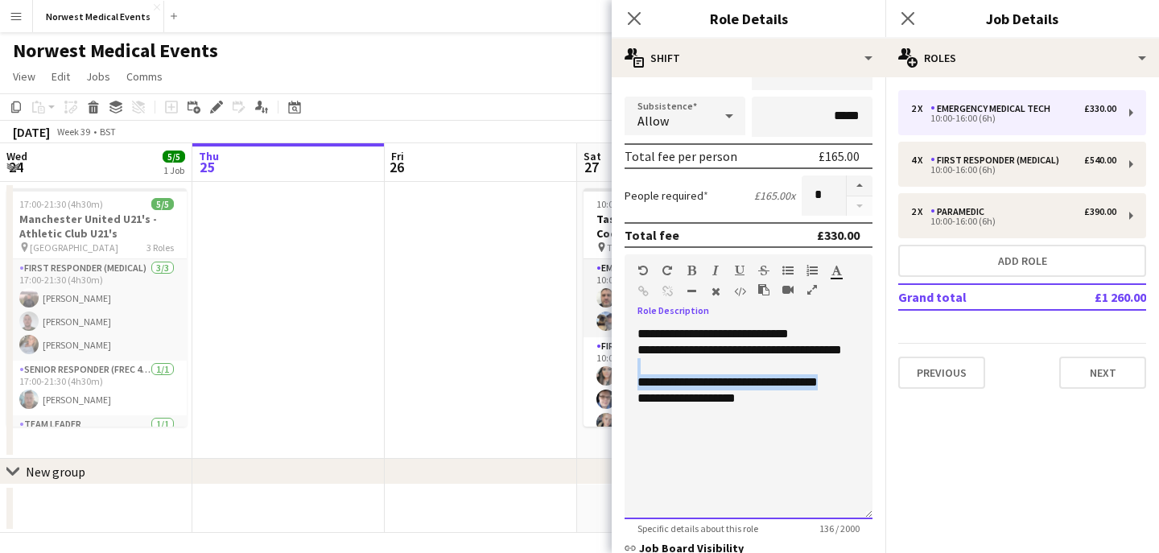
drag, startPoint x: 836, startPoint y: 383, endPoint x: 637, endPoint y: 371, distance: 199.2
click at [637, 371] on div "**********" at bounding box center [749, 422] width 248 height 193
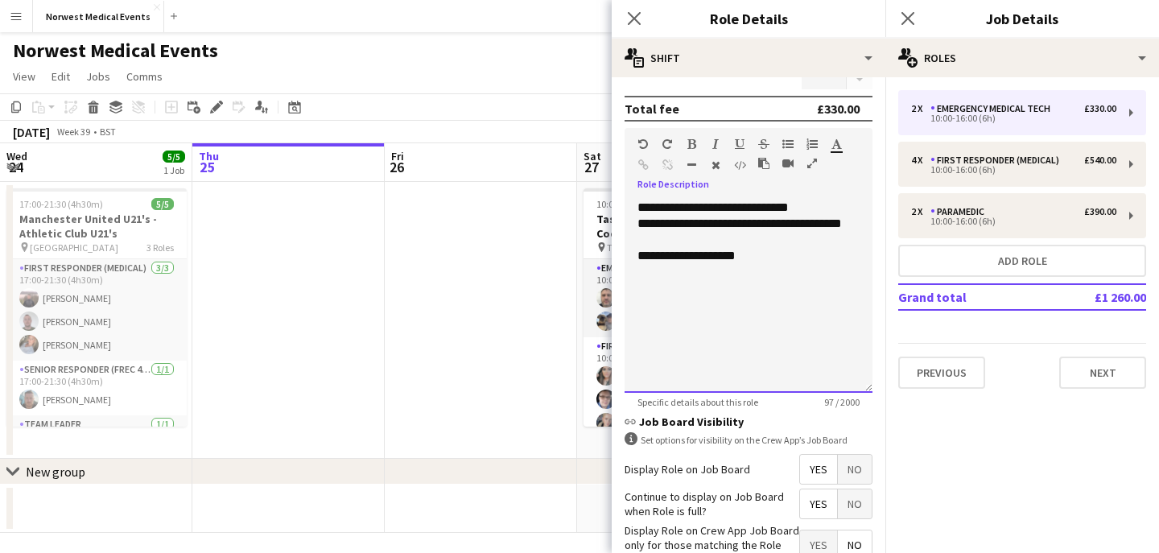
scroll to position [411, 0]
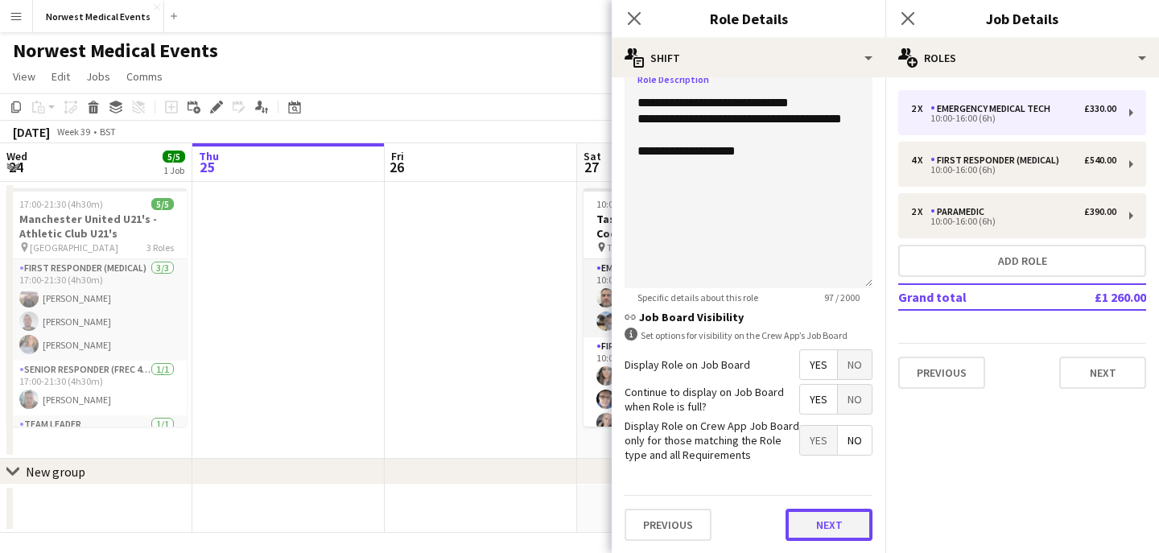
click at [823, 510] on button "Next" at bounding box center [829, 525] width 87 height 32
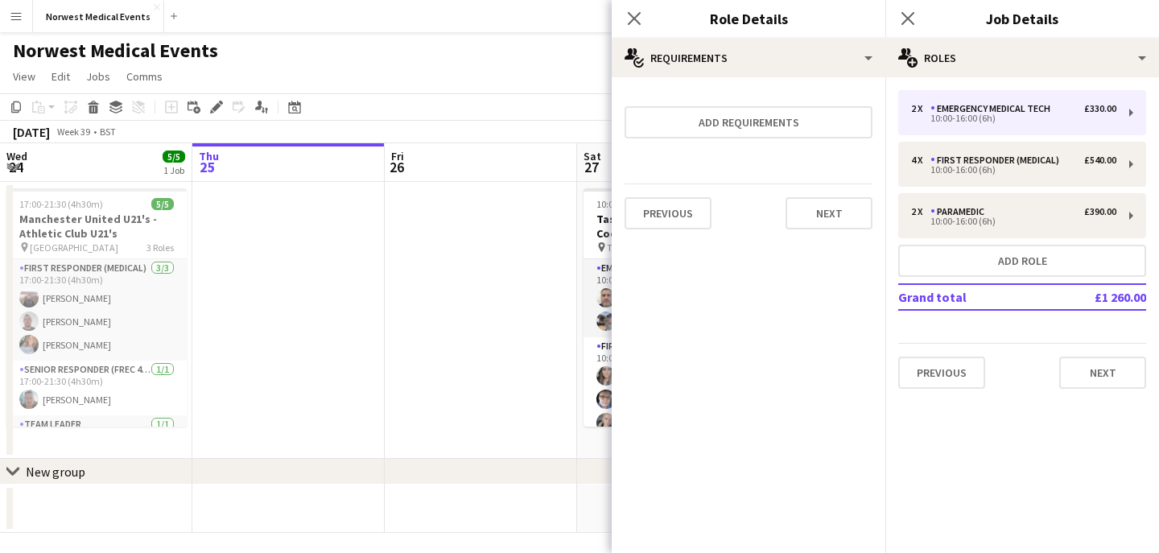
scroll to position [0, 0]
click at [838, 217] on button "Next" at bounding box center [829, 213] width 87 height 32
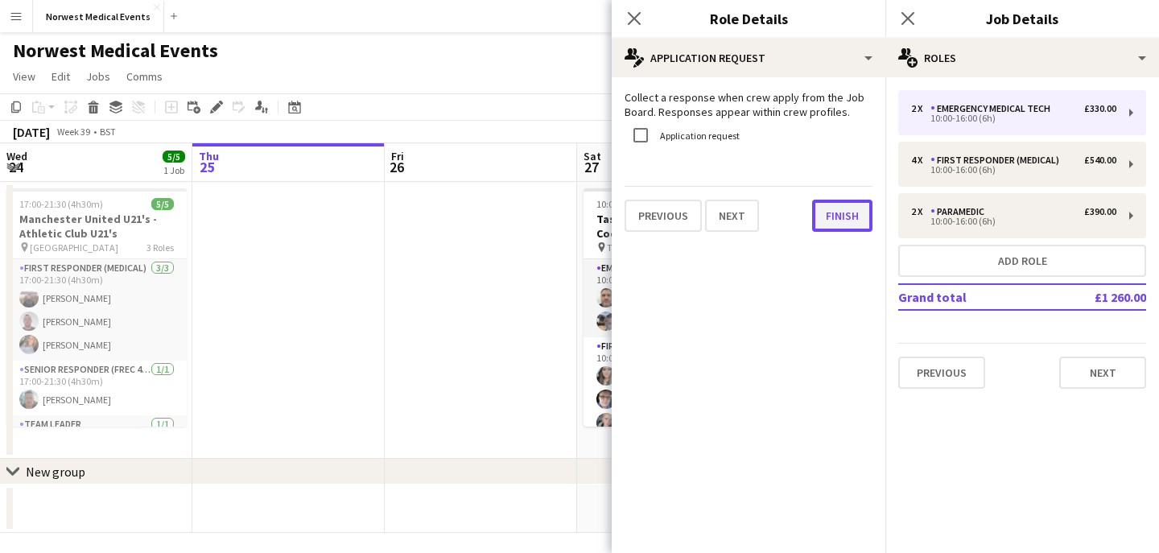
click at [848, 218] on button "Finish" at bounding box center [842, 216] width 60 height 32
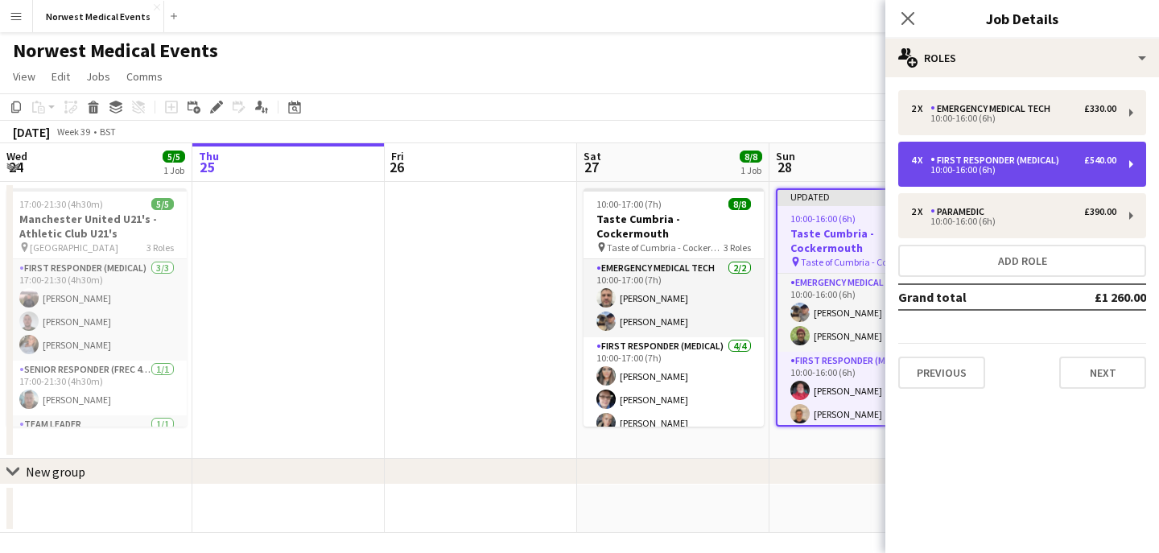
click at [993, 168] on div "10:00-16:00 (6h)" at bounding box center [1013, 170] width 205 height 8
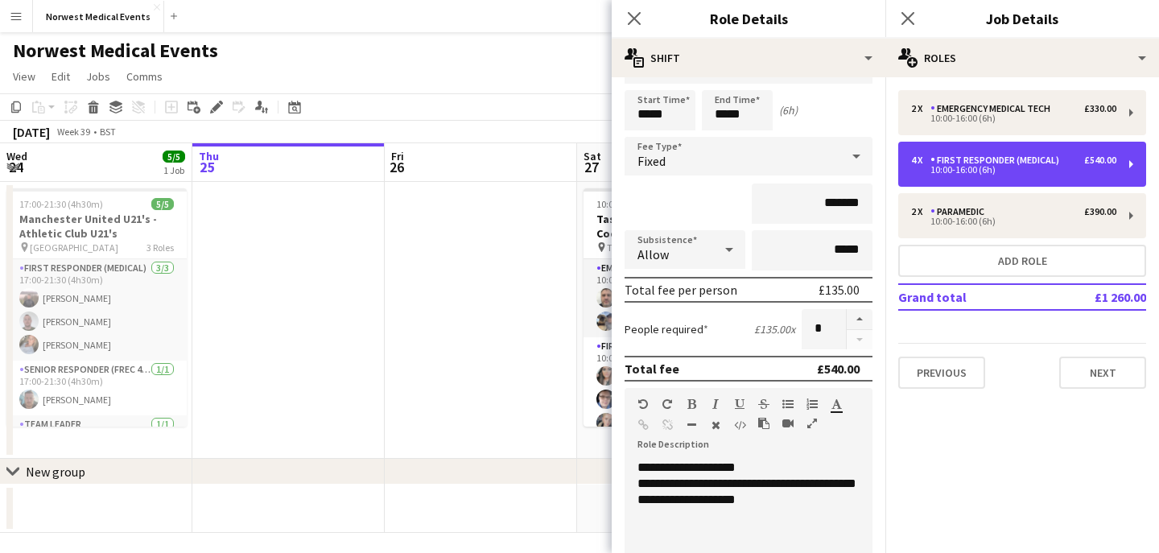
scroll to position [130, 0]
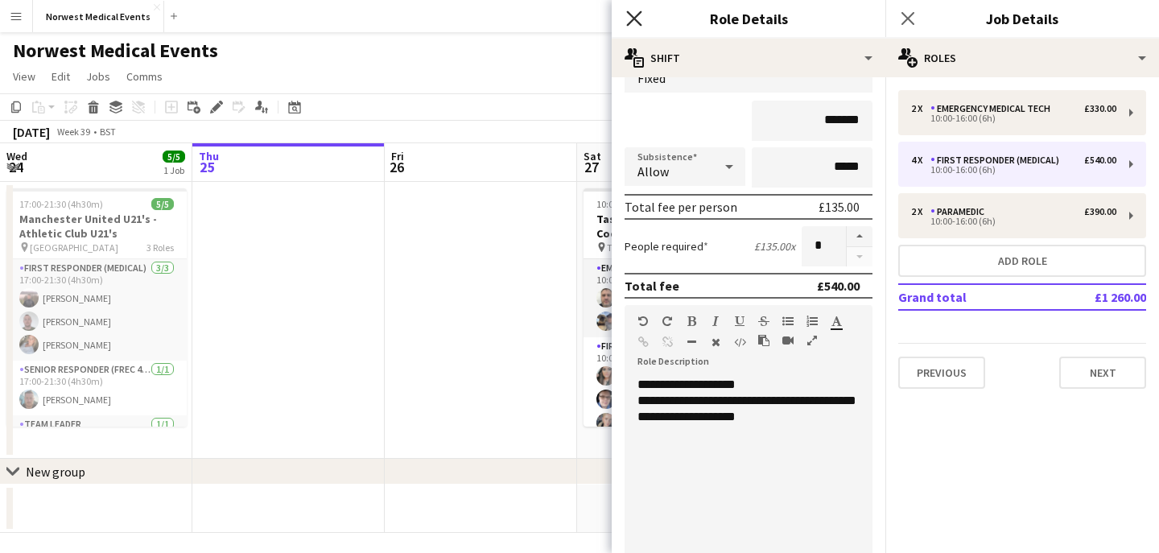
click at [634, 16] on icon "Close pop-in" at bounding box center [633, 17] width 15 height 15
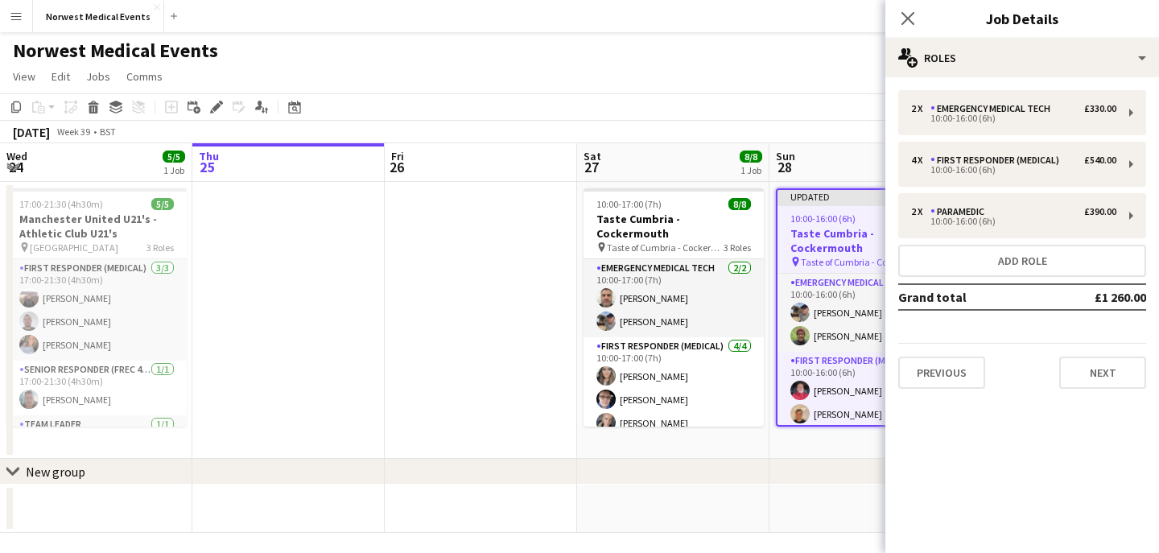
click at [1086, 355] on div "Previous Next" at bounding box center [1022, 366] width 248 height 46
click at [1094, 374] on button "Next" at bounding box center [1103, 373] width 87 height 32
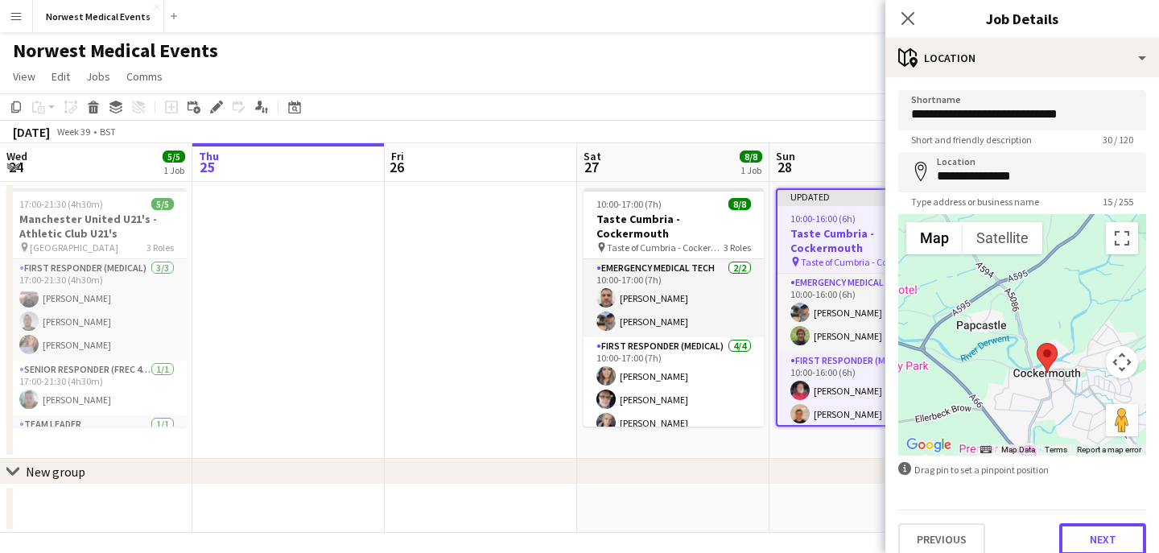
click at [1119, 531] on button "Next" at bounding box center [1103, 539] width 87 height 32
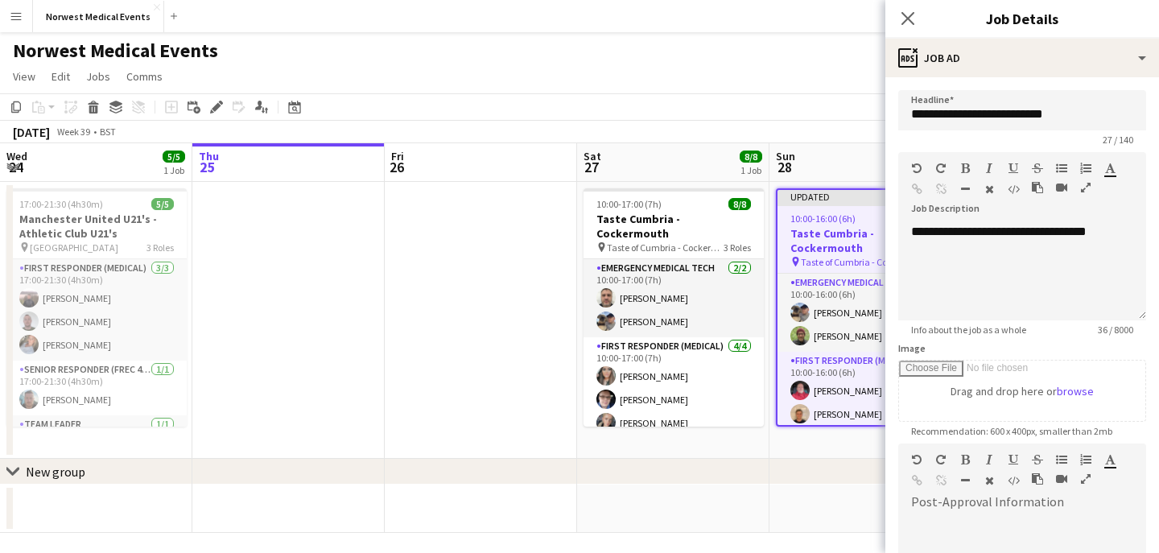
scroll to position [242, 0]
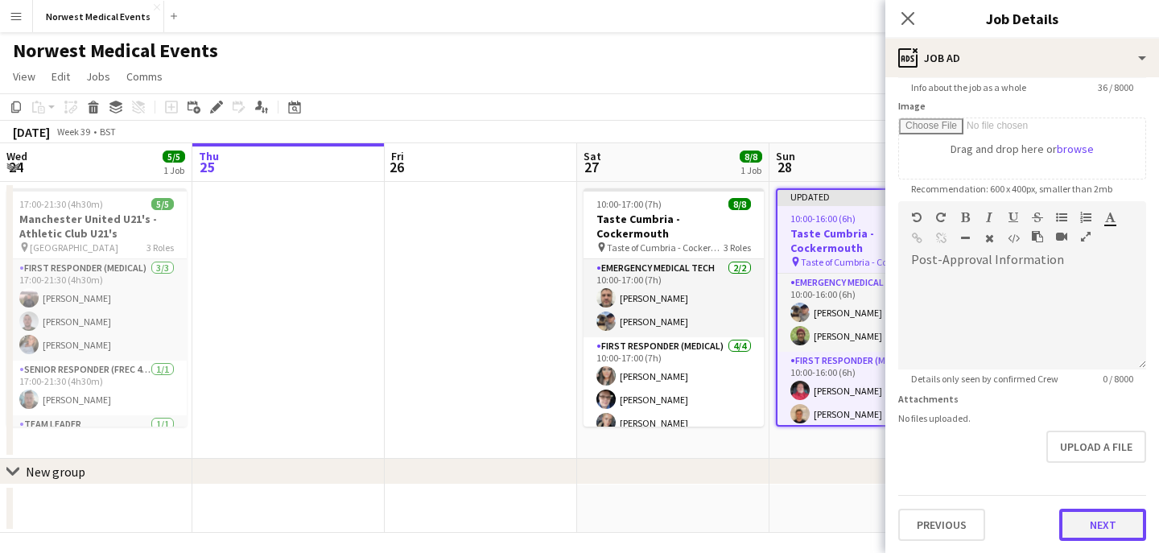
click at [1101, 521] on button "Next" at bounding box center [1103, 525] width 87 height 32
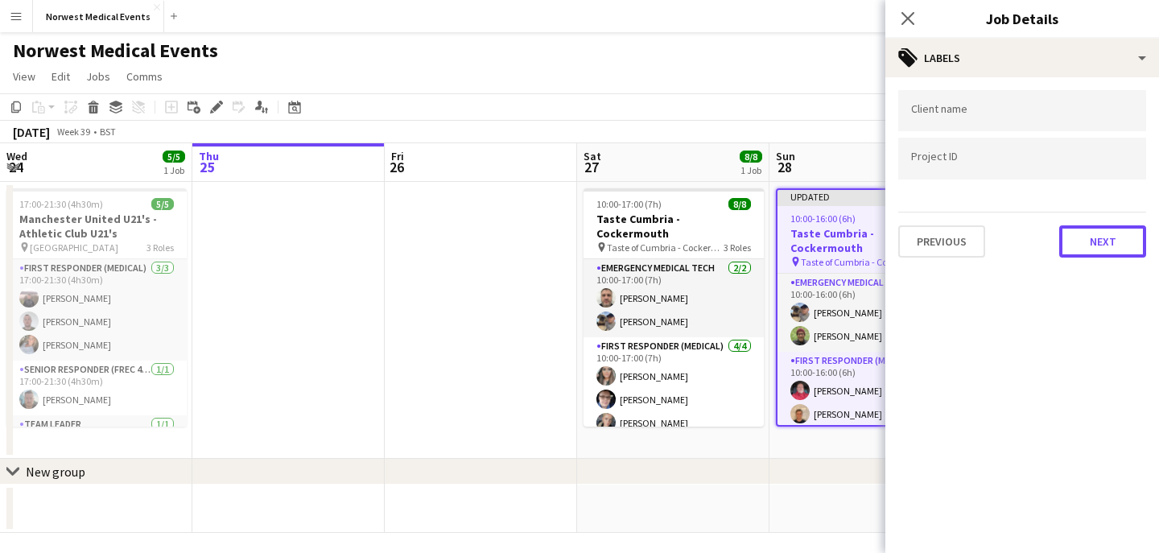
click at [1090, 227] on button "Next" at bounding box center [1103, 241] width 87 height 32
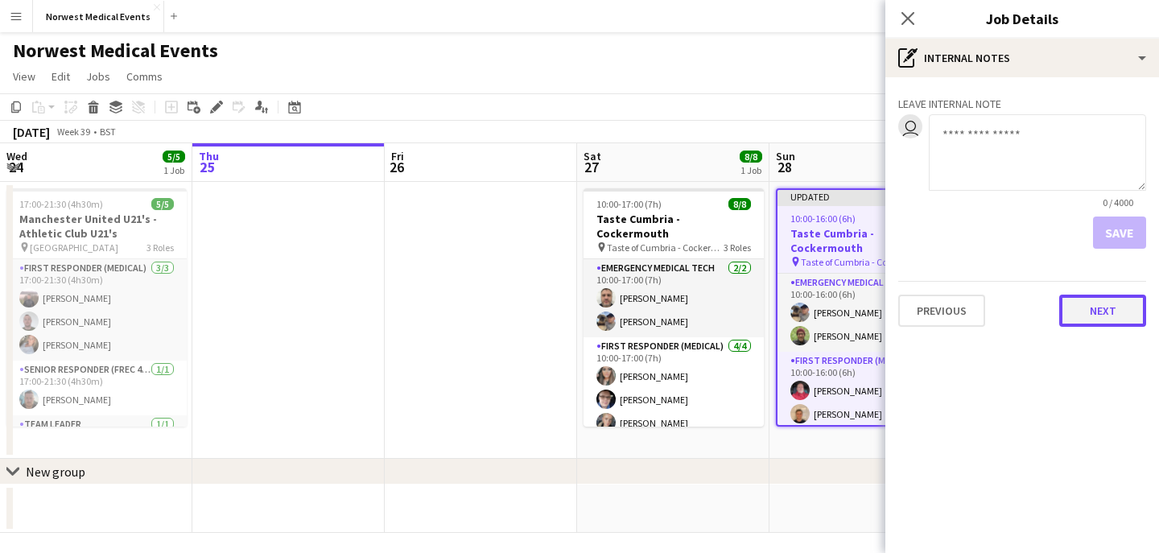
click at [1104, 299] on button "Next" at bounding box center [1103, 311] width 87 height 32
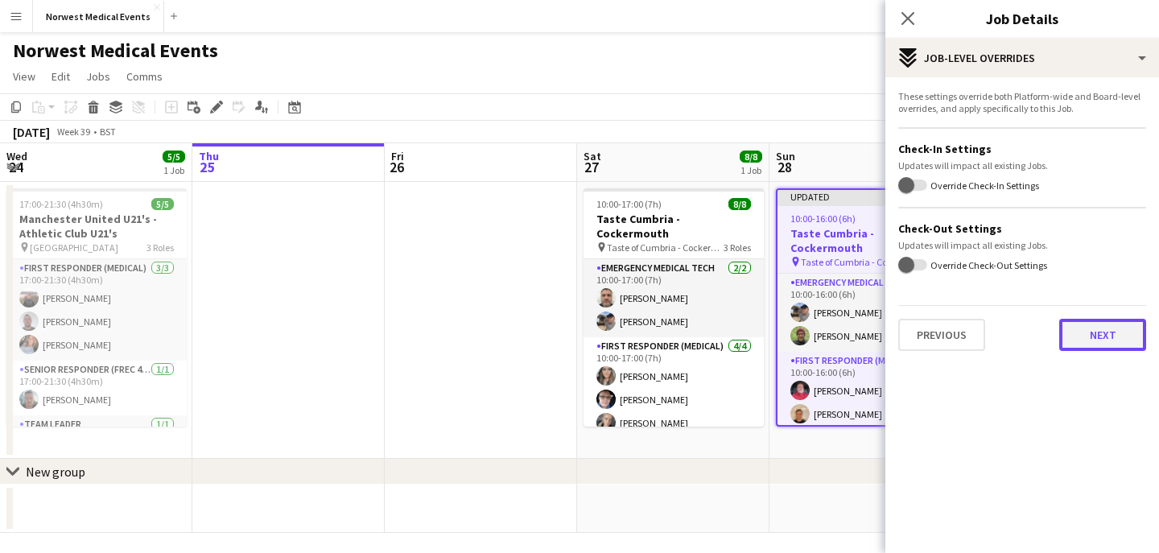
click at [1107, 332] on button "Next" at bounding box center [1103, 335] width 87 height 32
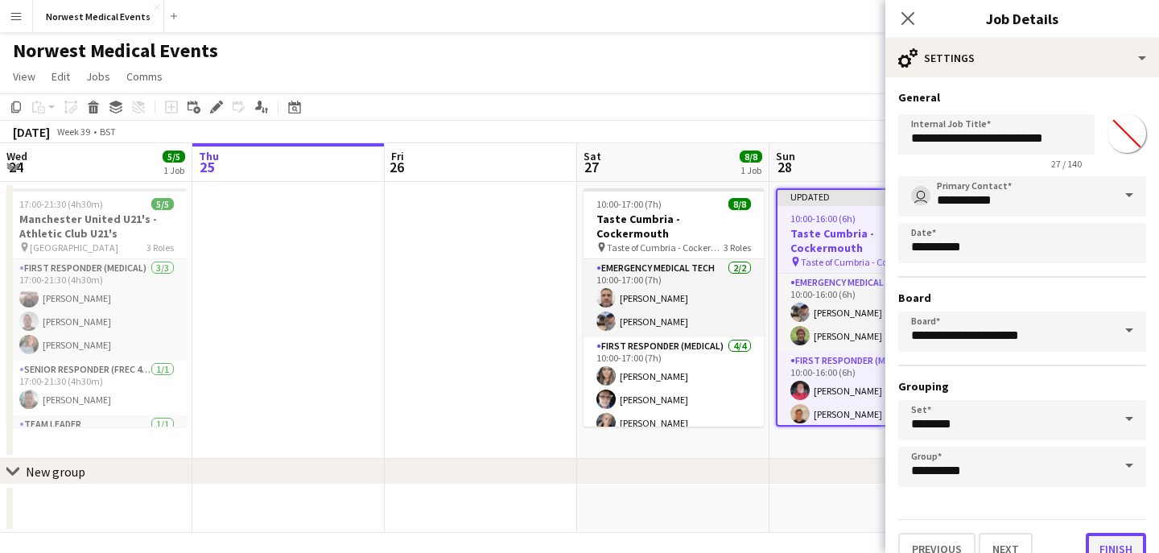
click at [1119, 545] on button "Finish" at bounding box center [1116, 549] width 60 height 32
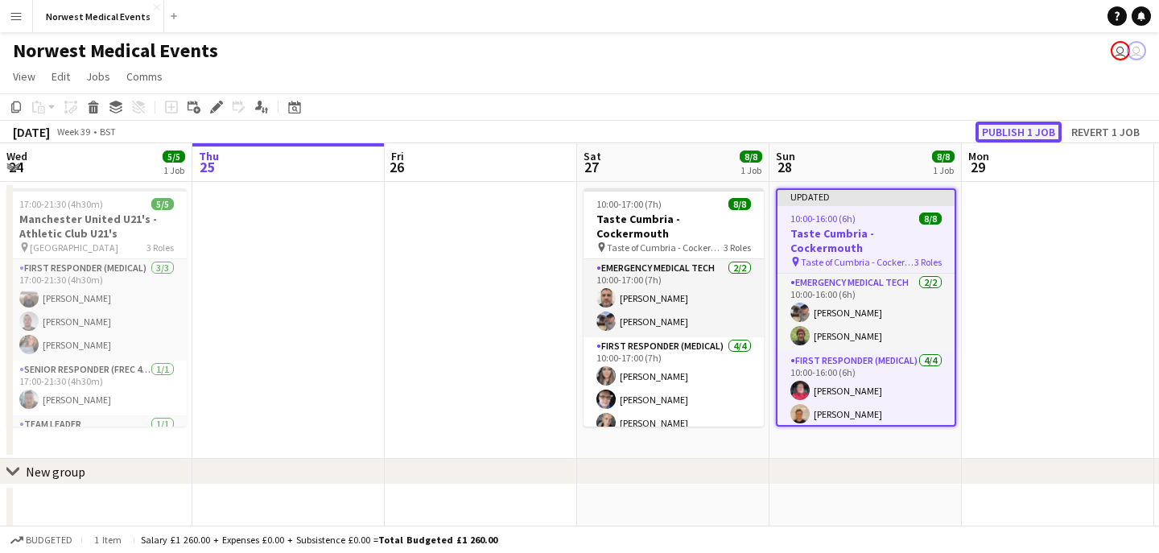
click at [1029, 132] on button "Publish 1 job" at bounding box center [1019, 132] width 86 height 21
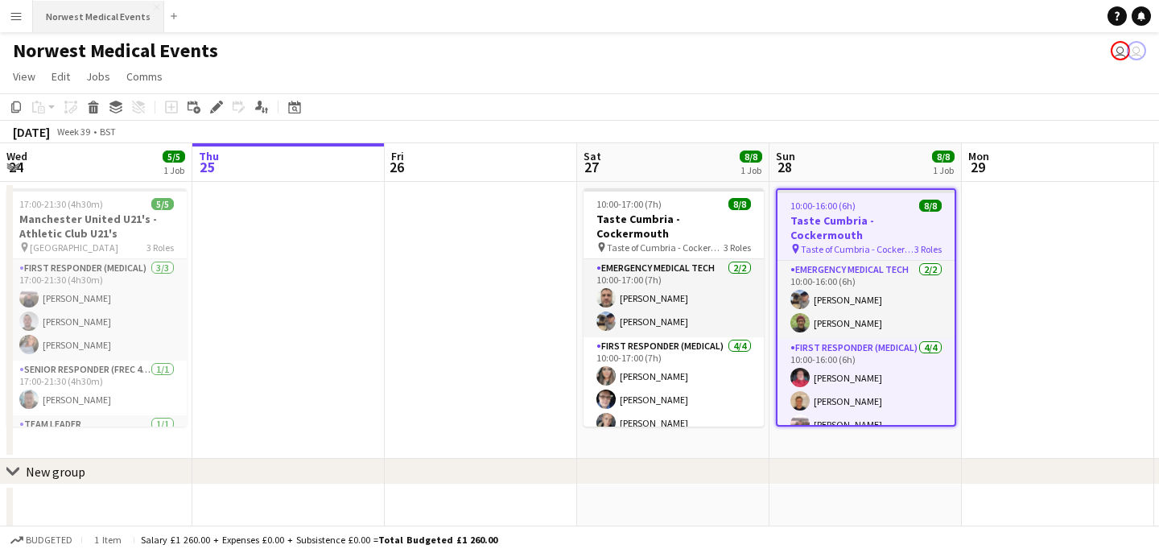
click at [115, 20] on button "Norwest Medical Events Close" at bounding box center [98, 16] width 131 height 31
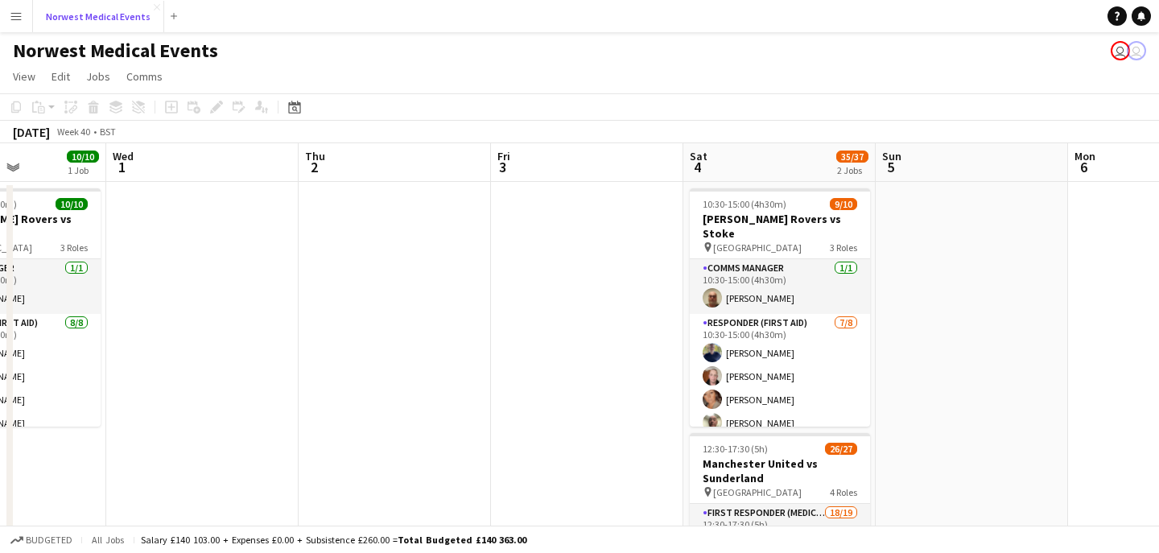
scroll to position [0, 539]
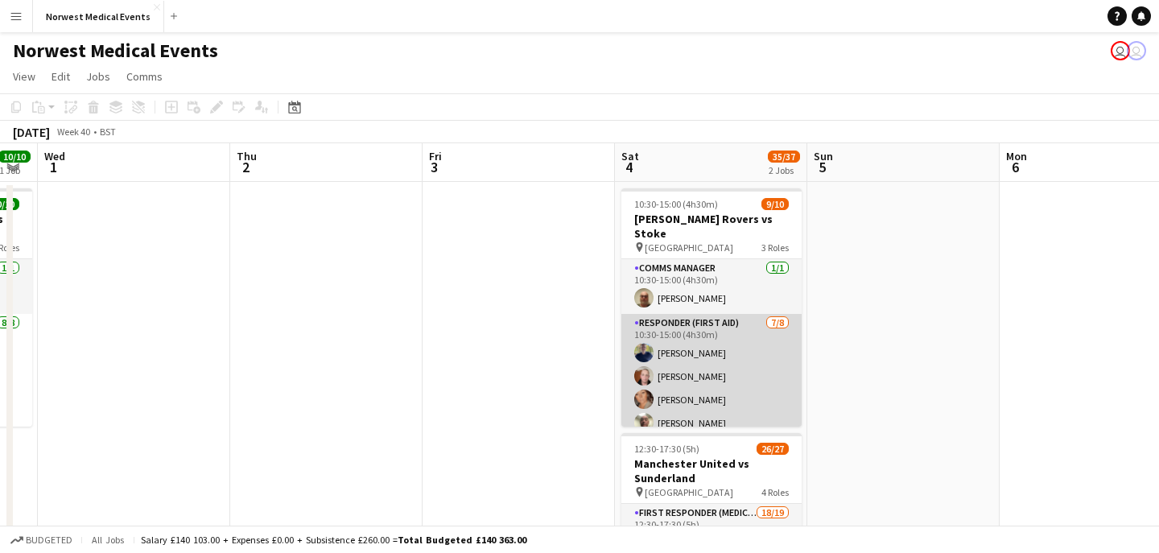
click at [702, 354] on app-card-role "Responder (First Aid) [DATE] 10:30-15:00 (4h30m) [PERSON_NAME] [PERSON_NAME] [P…" at bounding box center [712, 423] width 180 height 218
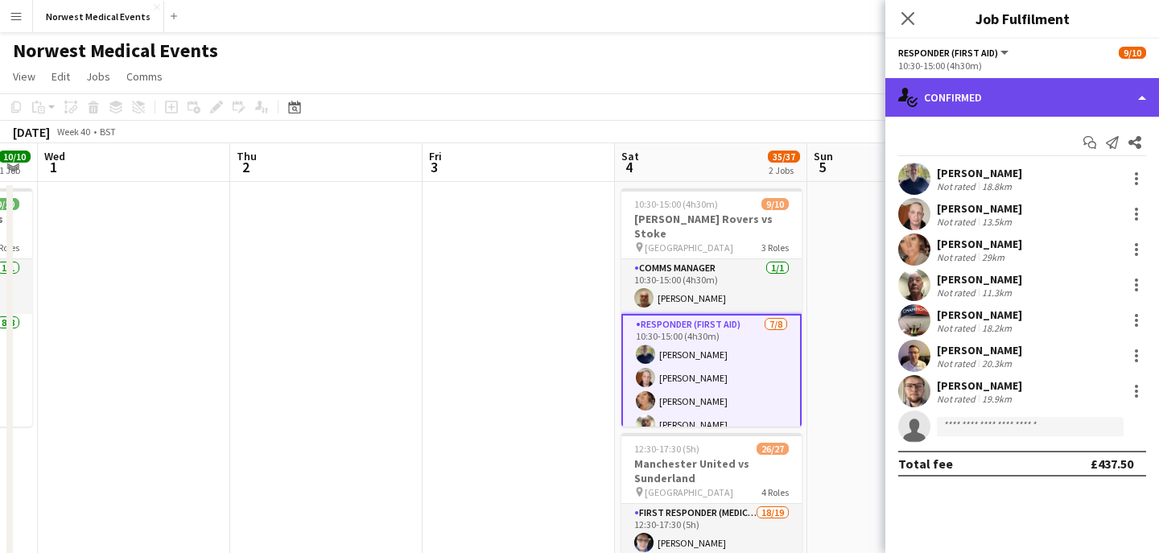
click at [1012, 93] on div "single-neutral-actions-check-2 Confirmed" at bounding box center [1023, 97] width 274 height 39
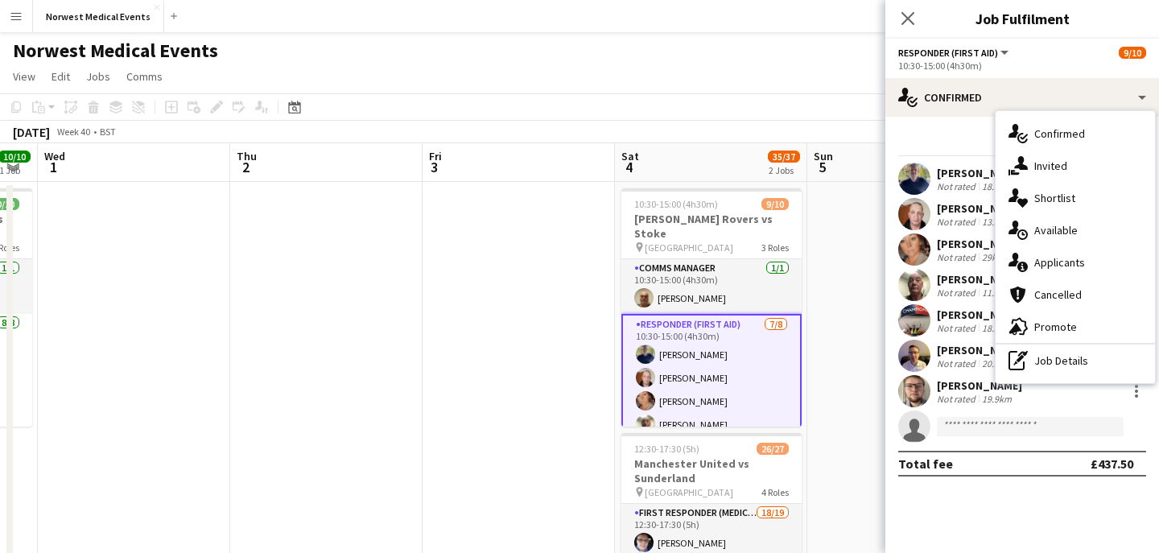
click at [1044, 271] on div "single-neutral-actions-information Applicants" at bounding box center [1075, 262] width 159 height 32
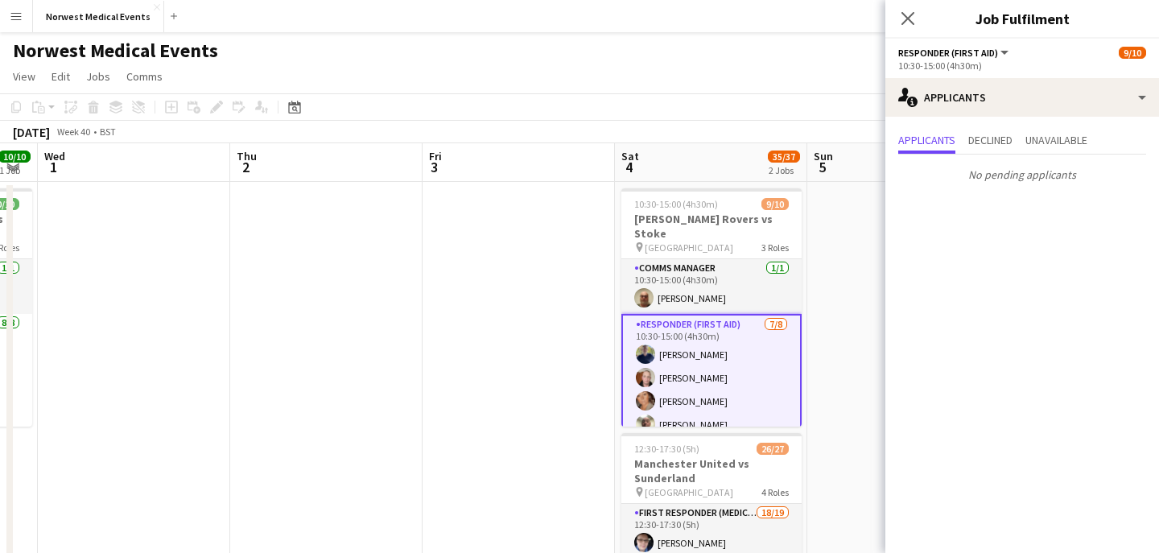
click at [909, 19] on icon at bounding box center [908, 18] width 13 height 13
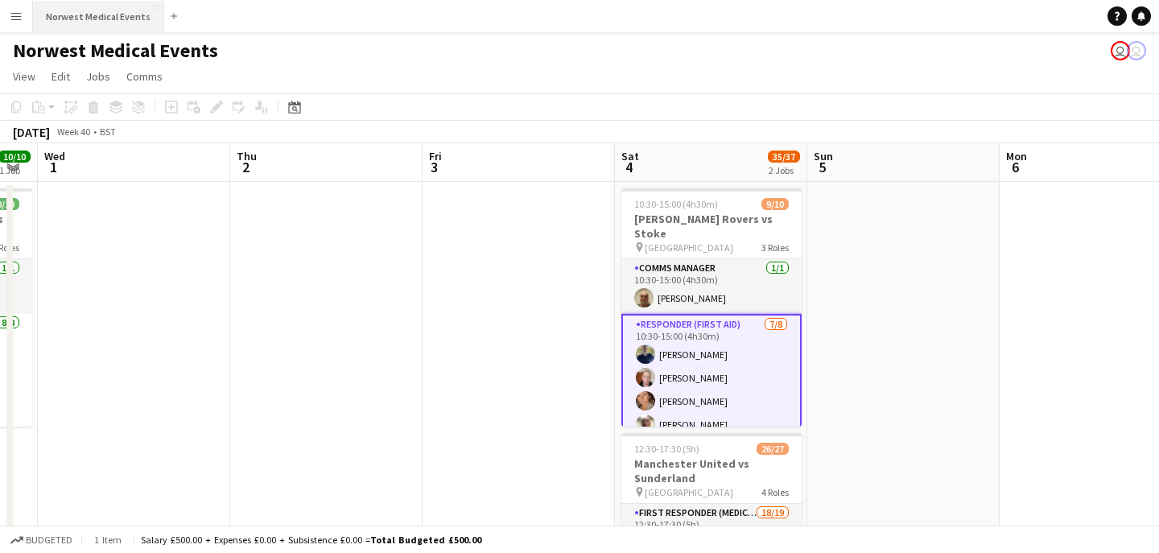
click at [111, 24] on button "Norwest Medical Events Close" at bounding box center [98, 16] width 131 height 31
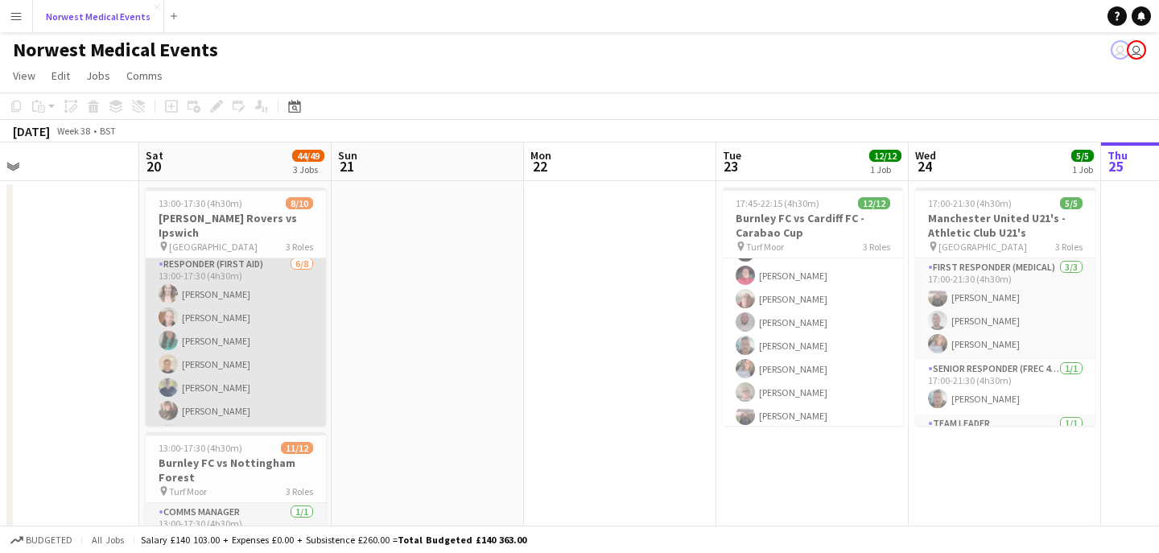
scroll to position [76, 0]
